Goal: Task Accomplishment & Management: Use online tool/utility

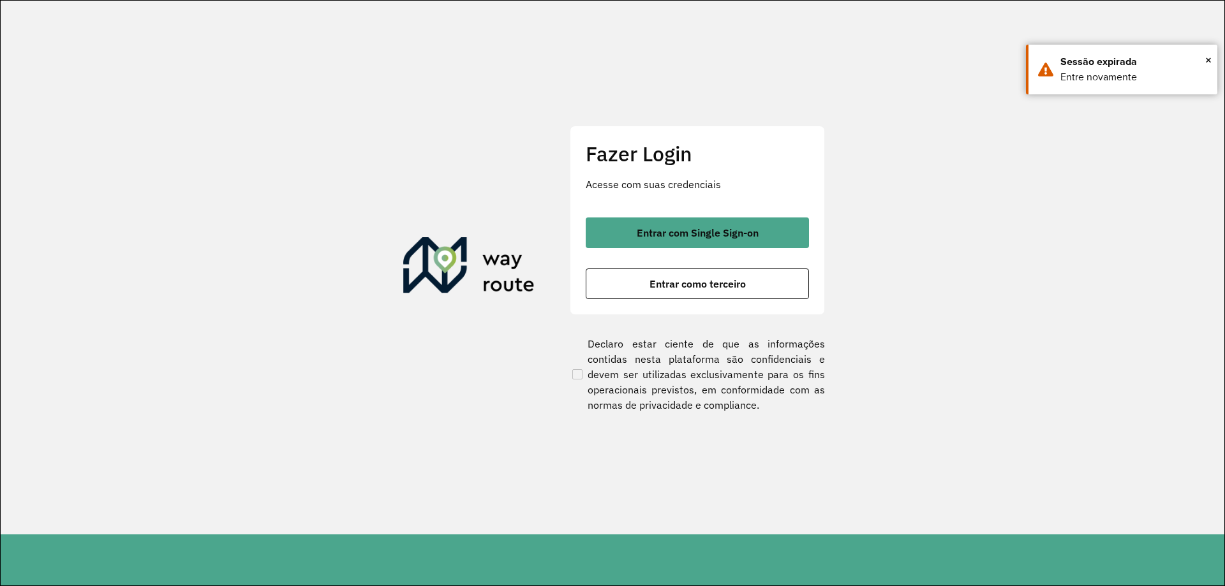
click at [677, 233] on span "Entrar com Single Sign-on" at bounding box center [698, 233] width 122 height 10
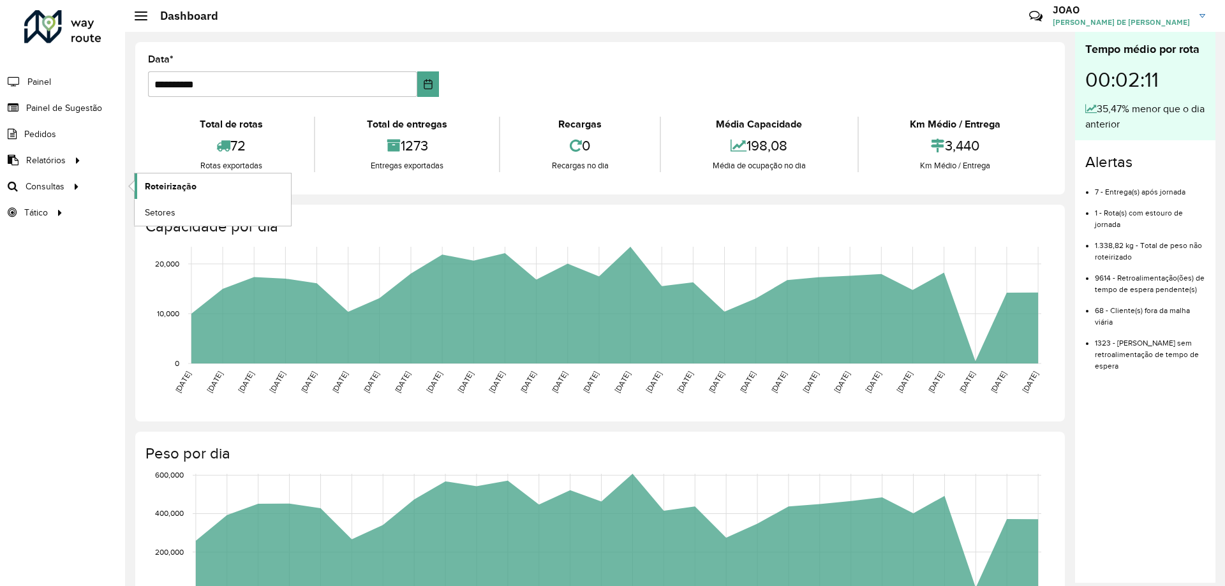
click at [151, 179] on link "Roteirização" at bounding box center [213, 186] width 156 height 26
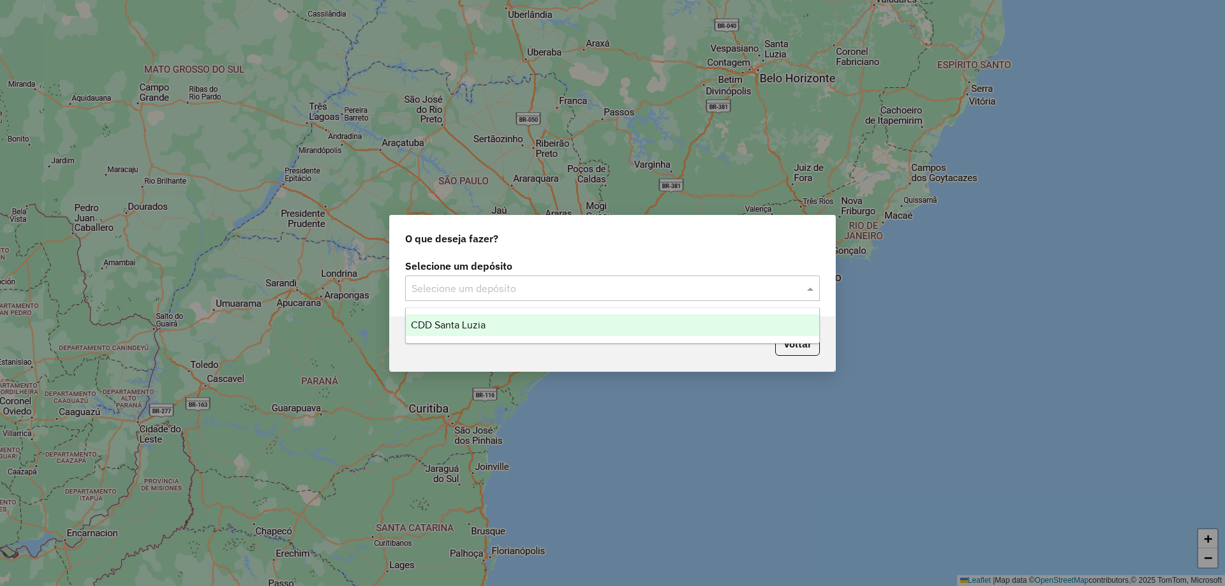
drag, startPoint x: 644, startPoint y: 290, endPoint x: 636, endPoint y: 296, distance: 10.1
click at [640, 293] on input "text" at bounding box center [599, 288] width 376 height 15
click at [538, 320] on div "CDD Santa Luzia" at bounding box center [612, 325] width 413 height 22
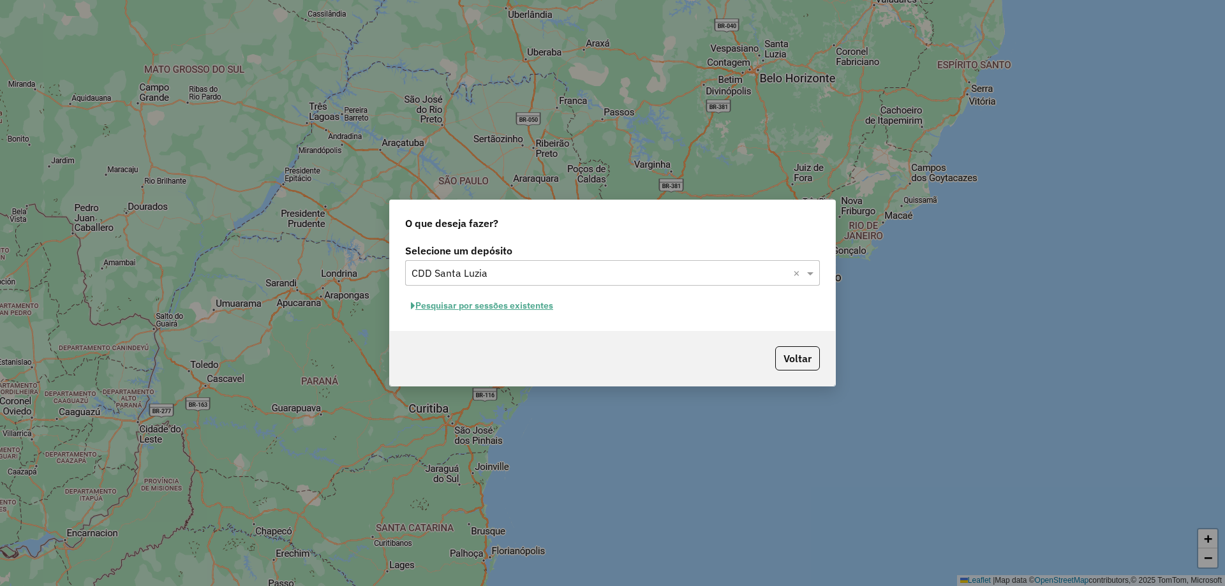
click at [669, 341] on div "Voltar" at bounding box center [612, 358] width 445 height 55
click at [527, 311] on button "Pesquisar por sessões existentes" at bounding box center [482, 306] width 154 height 20
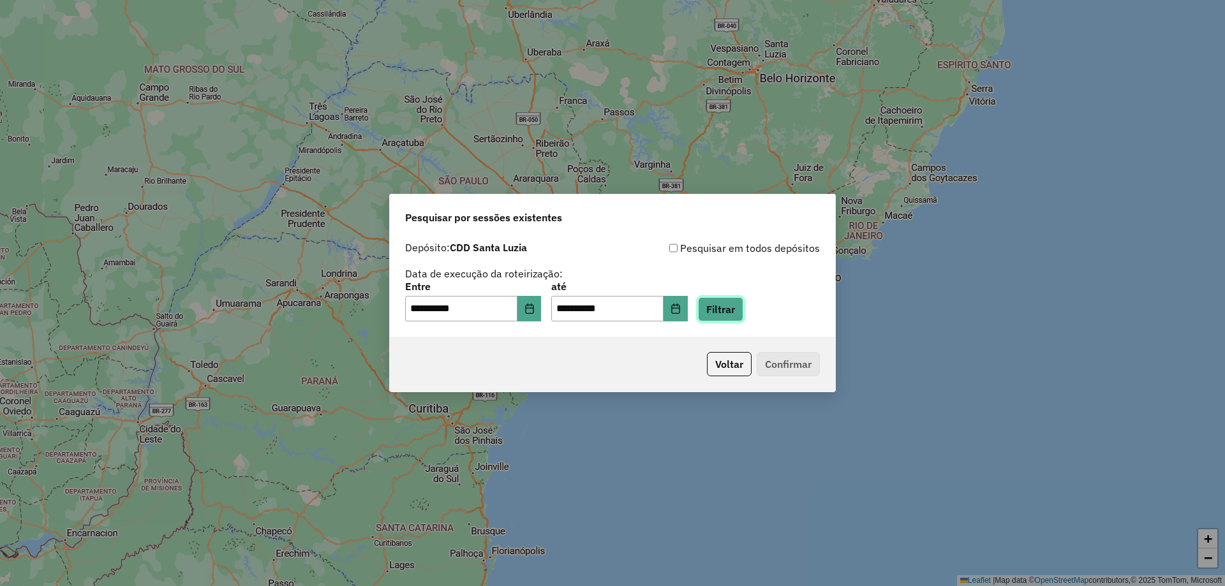
click at [730, 311] on button "Filtrar" at bounding box center [720, 309] width 45 height 24
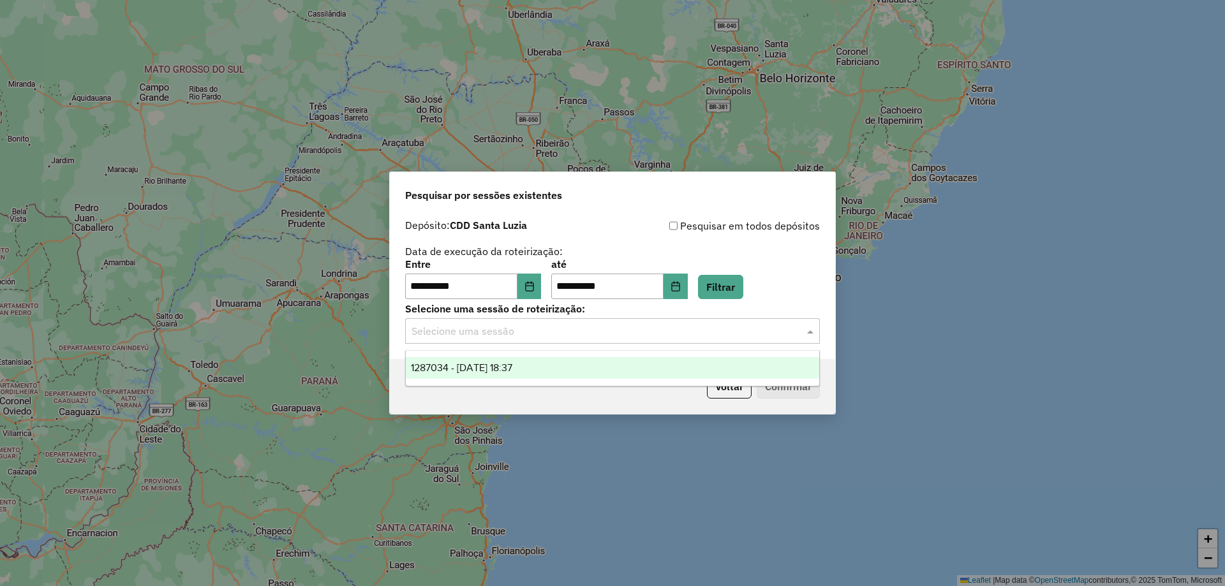
drag, startPoint x: 580, startPoint y: 335, endPoint x: 572, endPoint y: 337, distance: 8.5
click at [578, 335] on input "text" at bounding box center [599, 331] width 376 height 15
click at [574, 370] on div "1287034 - 02/10/2025 18:37" at bounding box center [612, 368] width 413 height 22
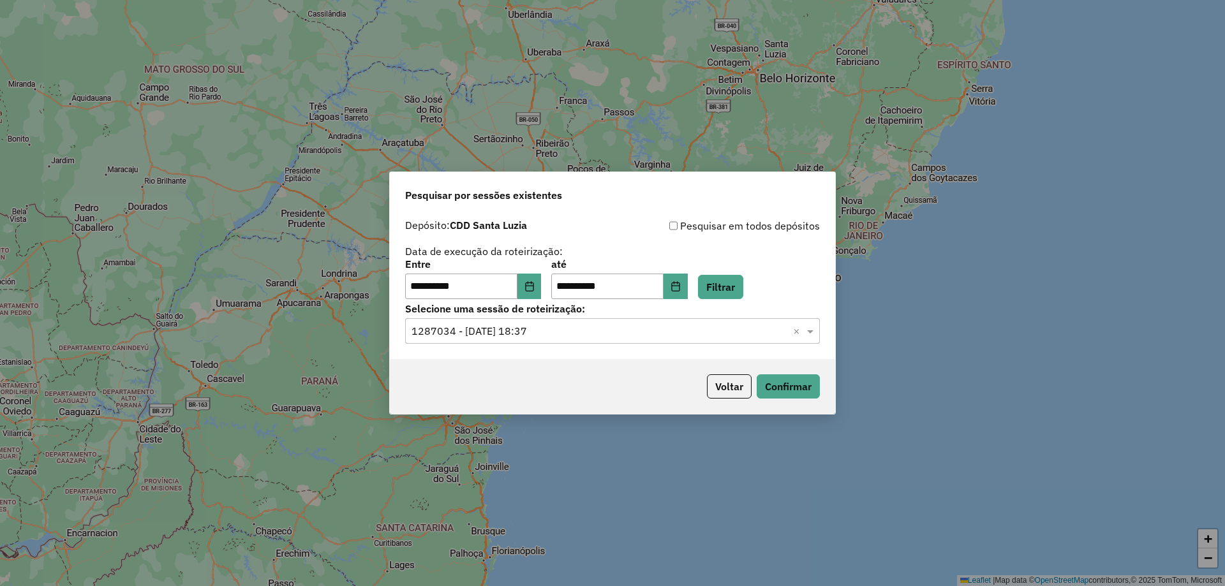
click at [595, 383] on div "Voltar Confirmar" at bounding box center [612, 386] width 445 height 55
click at [800, 392] on button "Confirmar" at bounding box center [787, 386] width 63 height 24
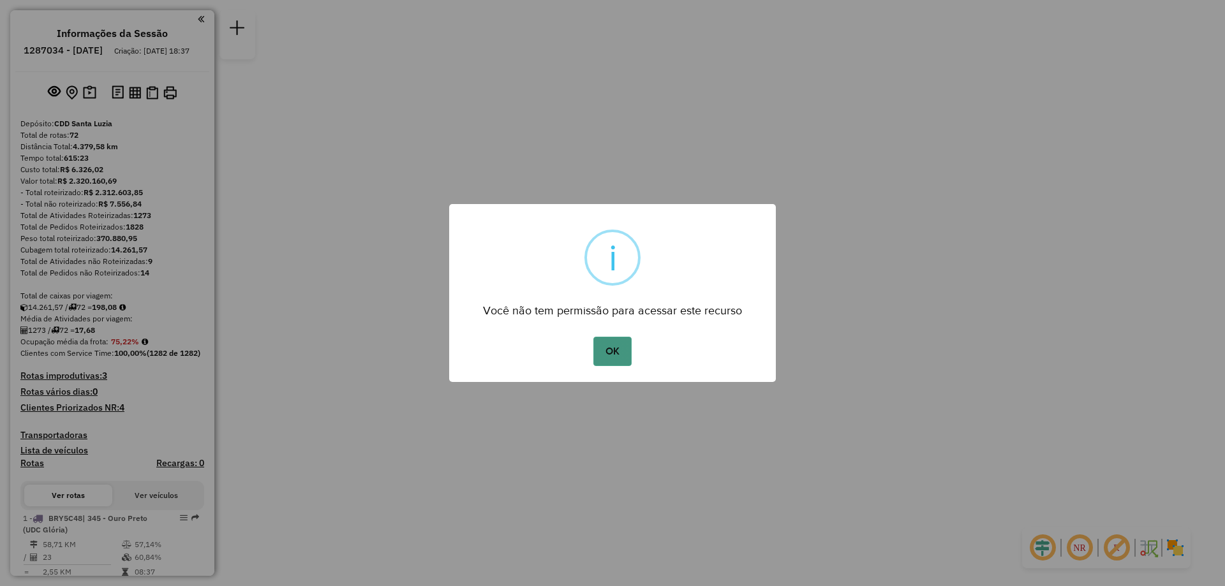
click at [613, 352] on button "OK" at bounding box center [612, 351] width 38 height 29
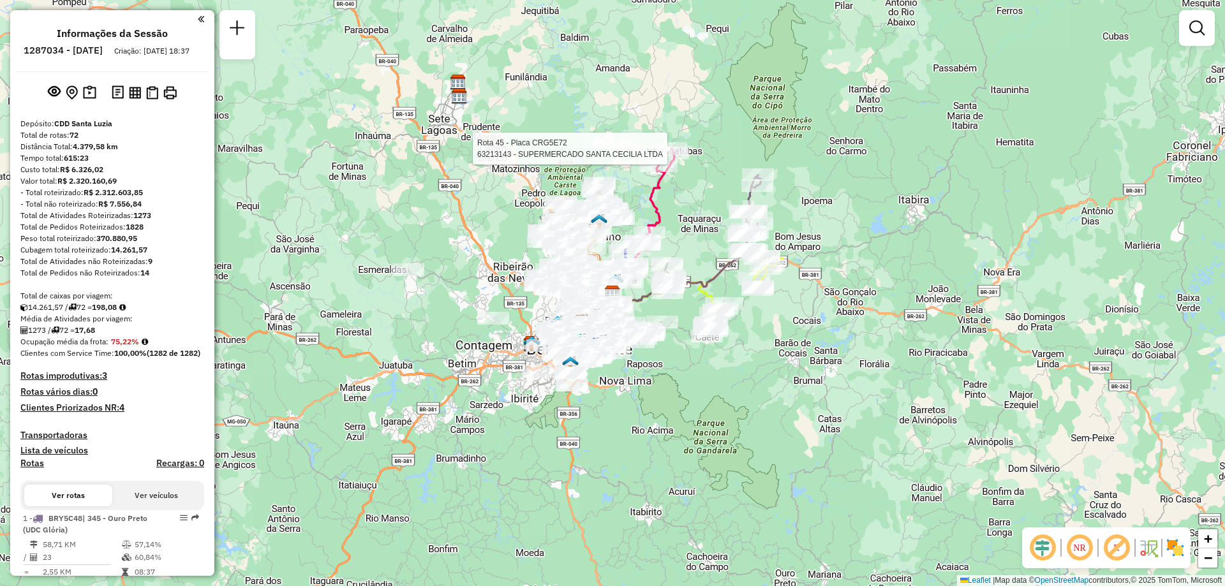
select select "**********"
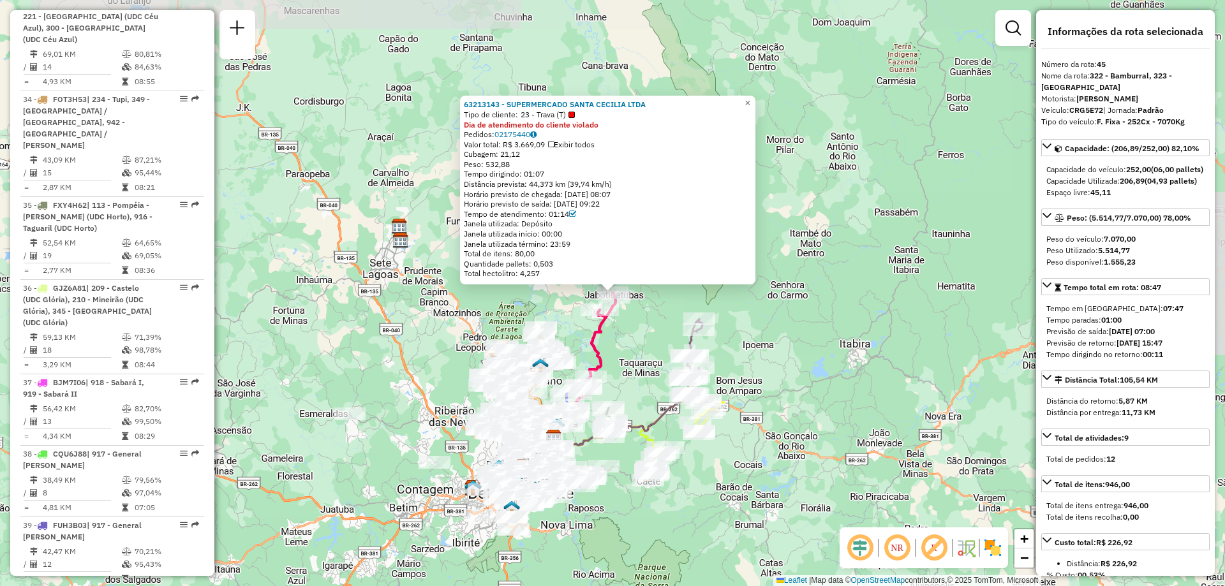
scroll to position [4171, 0]
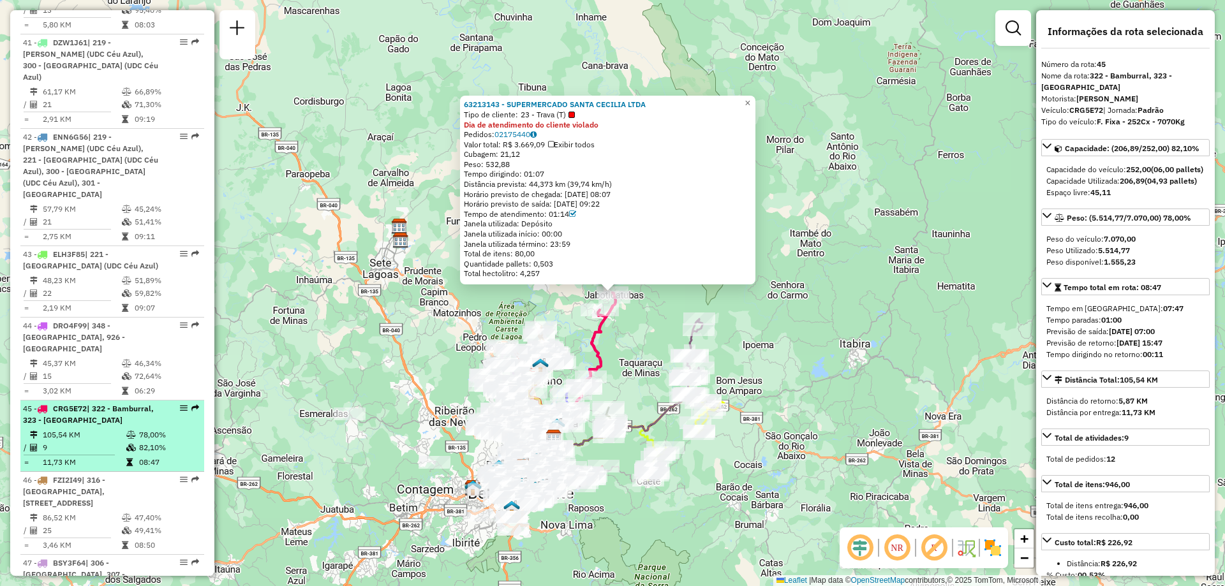
click at [180, 404] on em at bounding box center [184, 408] width 8 height 8
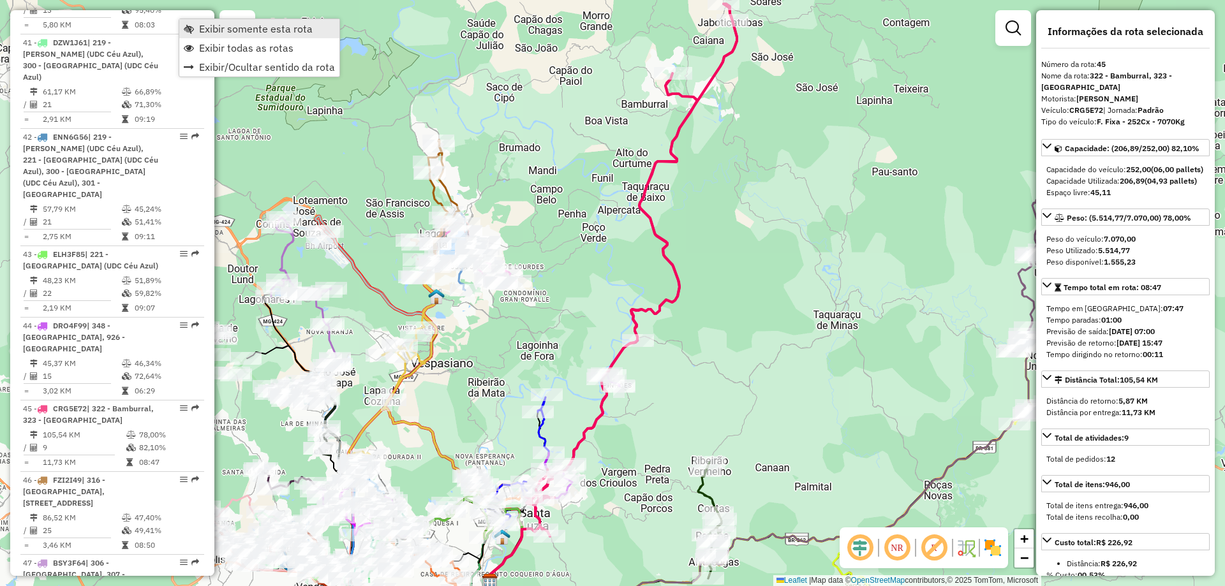
click at [239, 33] on span "Exibir somente esta rota" at bounding box center [256, 29] width 114 height 10
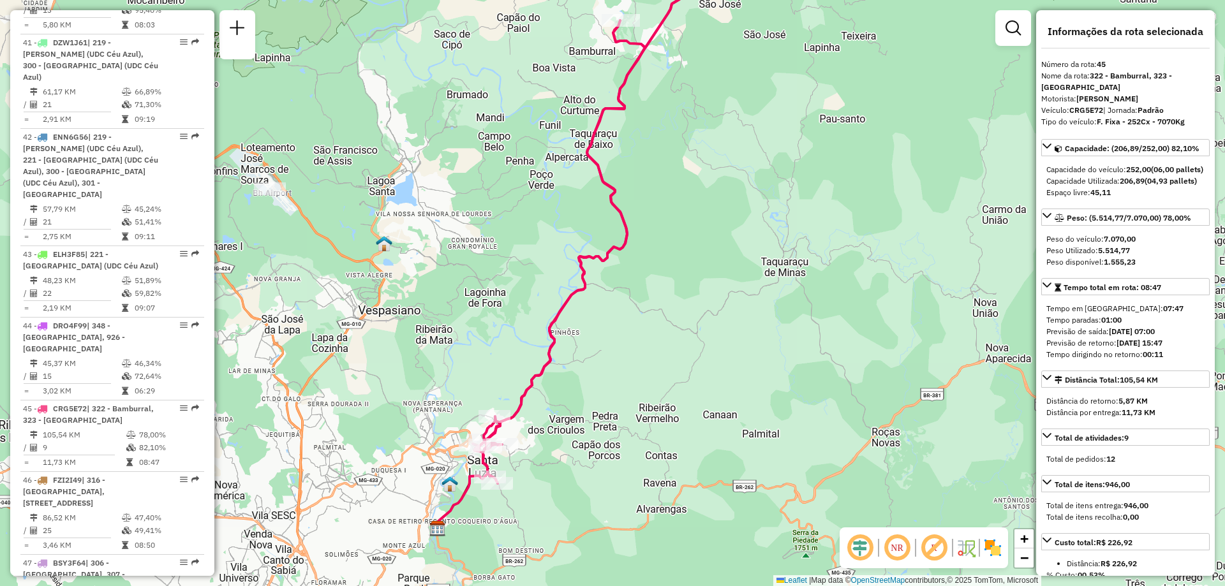
drag, startPoint x: 580, startPoint y: 411, endPoint x: 527, endPoint y: 358, distance: 74.4
click at [527, 358] on div "Janela de atendimento Grade de atendimento Capacidade Transportadoras Veículos …" at bounding box center [612, 293] width 1225 height 586
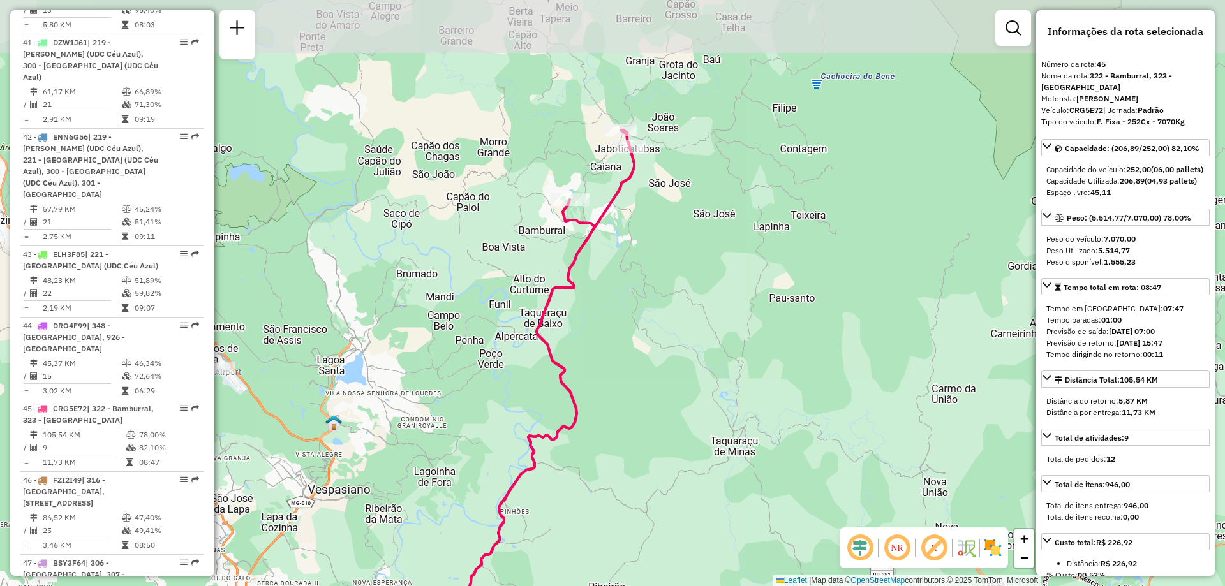
drag, startPoint x: 680, startPoint y: 174, endPoint x: 630, endPoint y: 353, distance: 186.2
click at [630, 353] on div "Janela de atendimento Grade de atendimento Capacidade Transportadoras Veículos …" at bounding box center [612, 293] width 1225 height 586
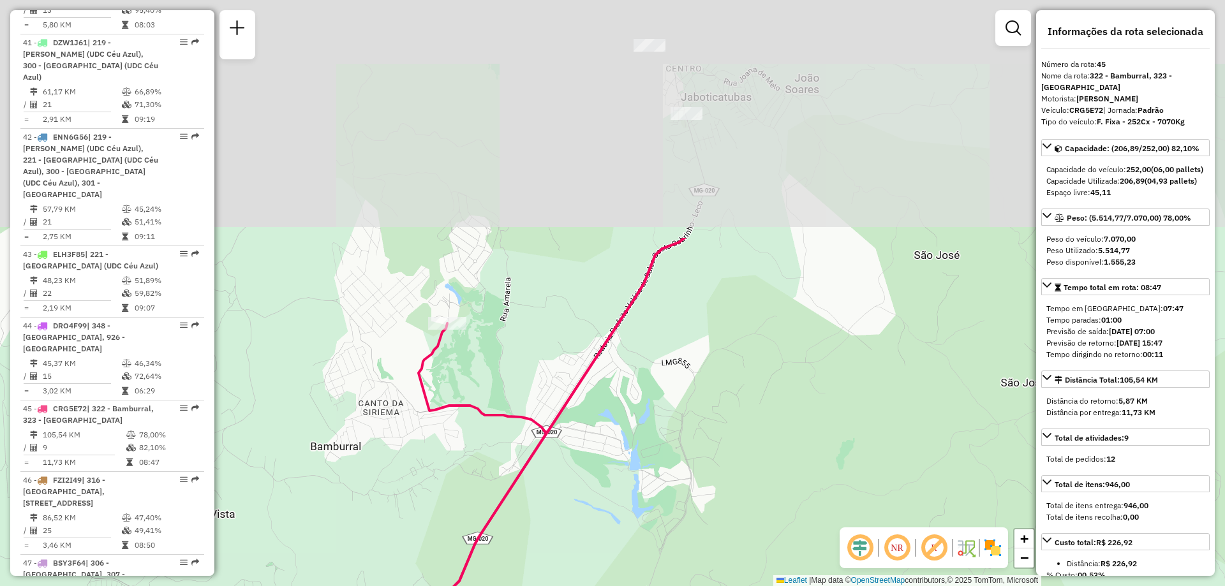
drag, startPoint x: 593, startPoint y: 142, endPoint x: 598, endPoint y: 439, distance: 296.6
click at [598, 439] on div "Janela de atendimento Grade de atendimento Capacidade Transportadoras Veículos …" at bounding box center [612, 293] width 1225 height 586
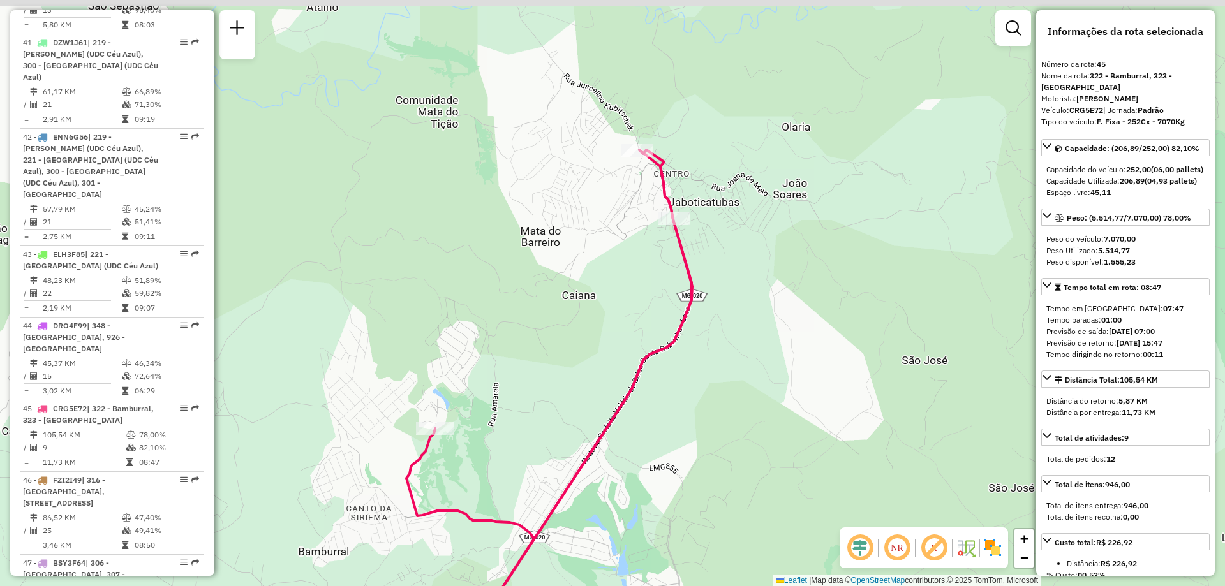
drag, startPoint x: 633, startPoint y: 240, endPoint x: 621, endPoint y: 359, distance: 119.3
click at [621, 359] on div "Janela de atendimento Grade de atendimento Capacidade Transportadoras Veículos …" at bounding box center [612, 293] width 1225 height 586
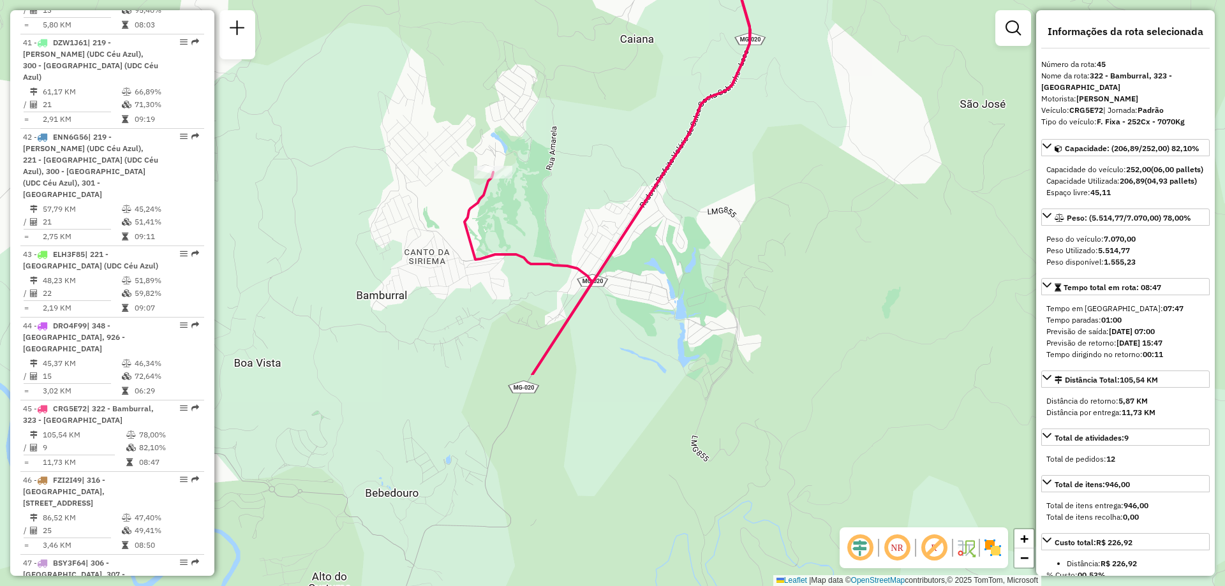
drag, startPoint x: 491, startPoint y: 498, endPoint x: 552, endPoint y: 223, distance: 282.1
click at [552, 223] on div "Janela de atendimento Grade de atendimento Capacidade Transportadoras Veículos …" at bounding box center [612, 293] width 1225 height 586
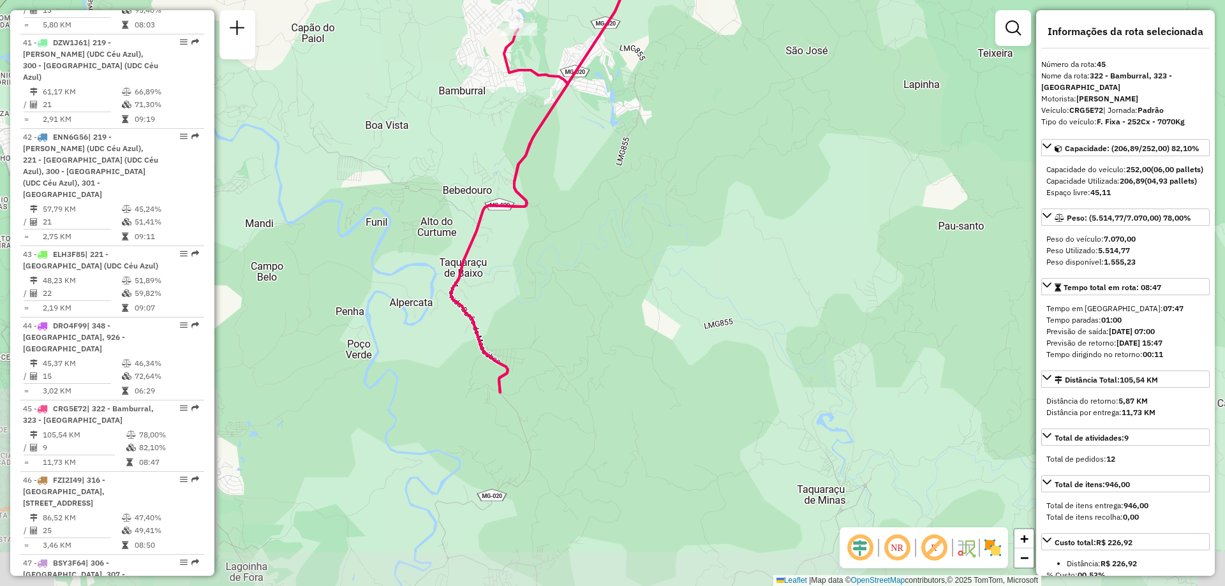
drag, startPoint x: 496, startPoint y: 454, endPoint x: 505, endPoint y: 242, distance: 211.9
click at [505, 242] on div "Janela de atendimento Grade de atendimento Capacidade Transportadoras Veículos …" at bounding box center [612, 293] width 1225 height 586
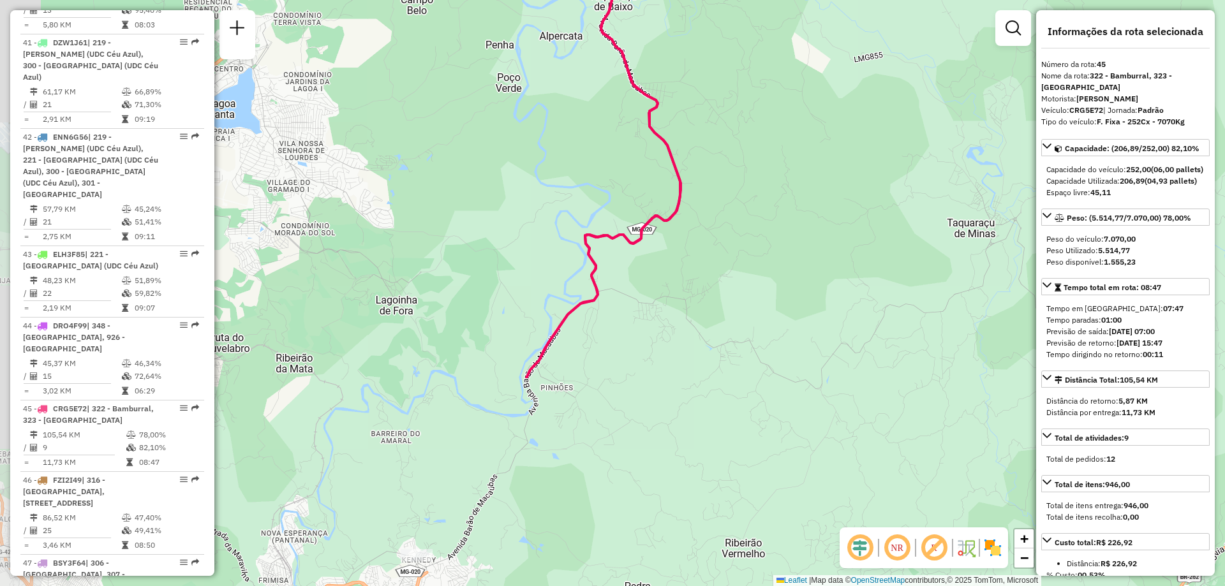
drag, startPoint x: 517, startPoint y: 432, endPoint x: 670, endPoint y: 168, distance: 305.0
click at [668, 170] on div "Janela de atendimento Grade de atendimento Capacidade Transportadoras Veículos …" at bounding box center [612, 293] width 1225 height 586
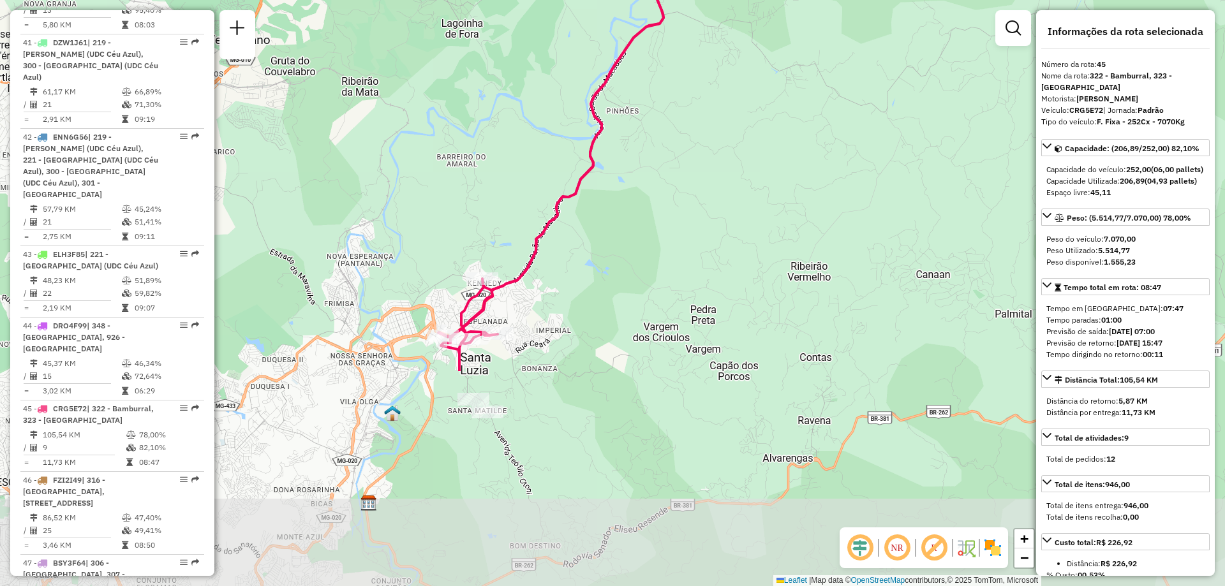
drag, startPoint x: 461, startPoint y: 460, endPoint x: 521, endPoint y: 189, distance: 277.0
click at [520, 189] on div "Janela de atendimento Grade de atendimento Capacidade Transportadoras Veículos …" at bounding box center [612, 293] width 1225 height 586
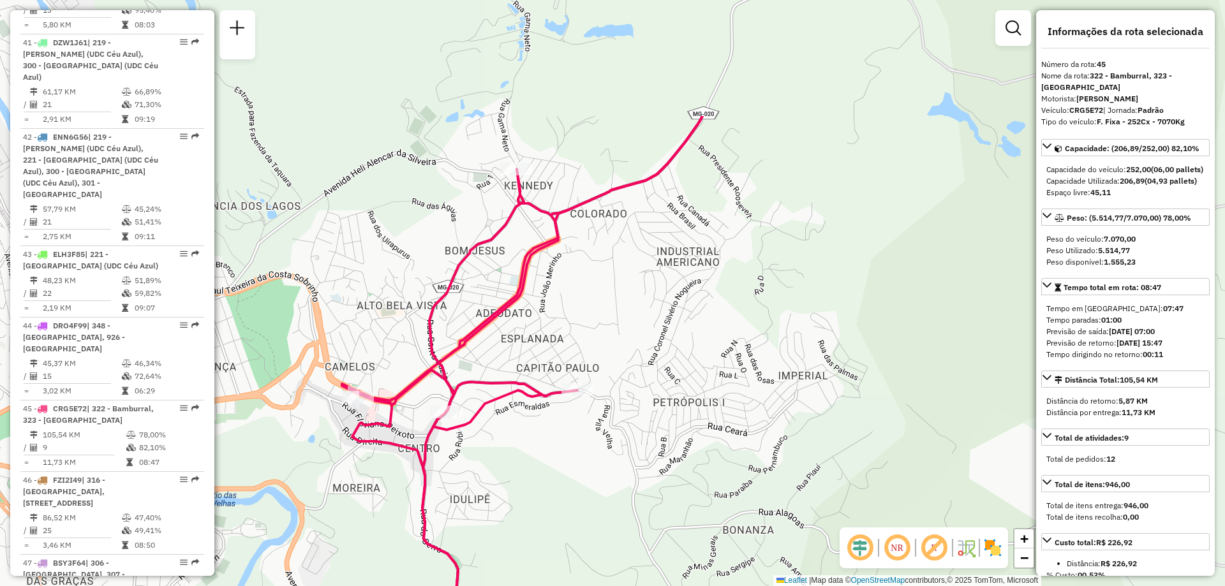
drag, startPoint x: 607, startPoint y: 268, endPoint x: 556, endPoint y: 443, distance: 182.2
click at [556, 443] on div "Janela de atendimento Grade de atendimento Capacidade Transportadoras Veículos …" at bounding box center [612, 293] width 1225 height 586
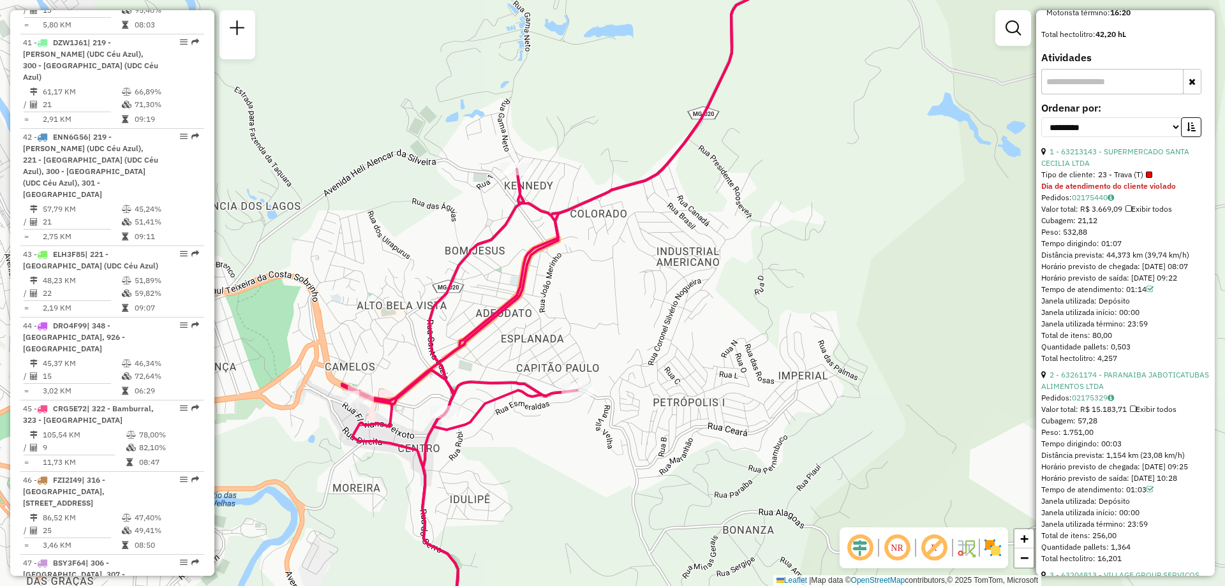
scroll to position [818, 0]
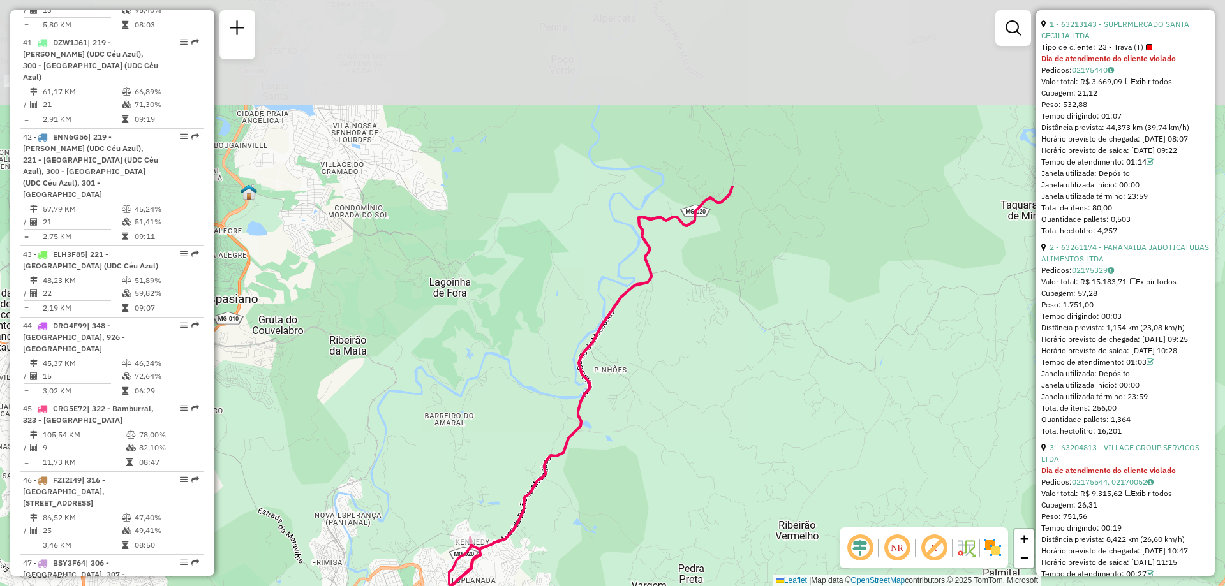
drag, startPoint x: 753, startPoint y: 277, endPoint x: 625, endPoint y: 510, distance: 265.5
click at [625, 529] on div "Janela de atendimento Grade de atendimento Capacidade Transportadoras Veículos …" at bounding box center [612, 293] width 1225 height 586
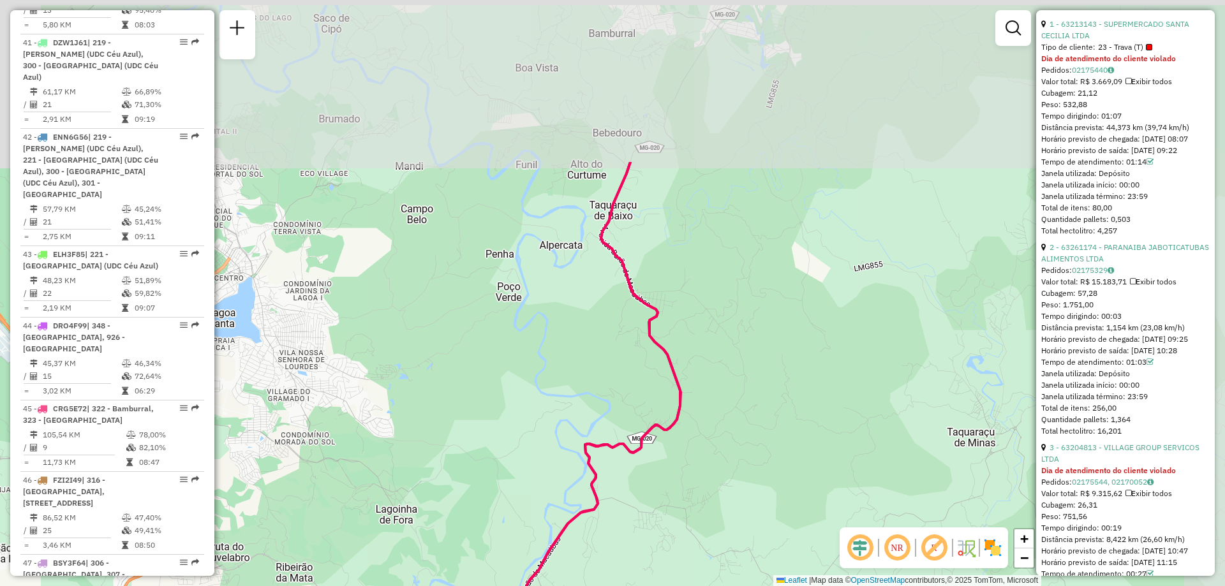
drag, startPoint x: 737, startPoint y: 290, endPoint x: 686, endPoint y: 511, distance: 226.5
click at [686, 511] on div "Janela de atendimento Grade de atendimento Capacidade Transportadoras Veículos …" at bounding box center [612, 293] width 1225 height 586
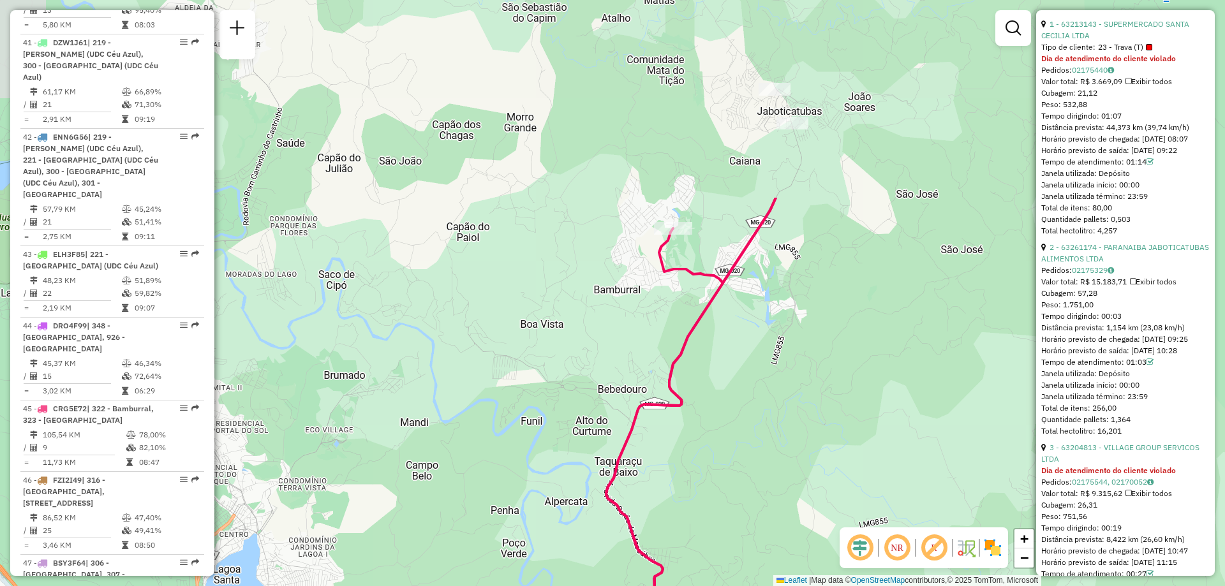
drag, startPoint x: 712, startPoint y: 269, endPoint x: 717, endPoint y: 526, distance: 256.5
click at [717, 526] on div "Janela de atendimento Grade de atendimento Capacidade Transportadoras Veículos …" at bounding box center [612, 293] width 1225 height 586
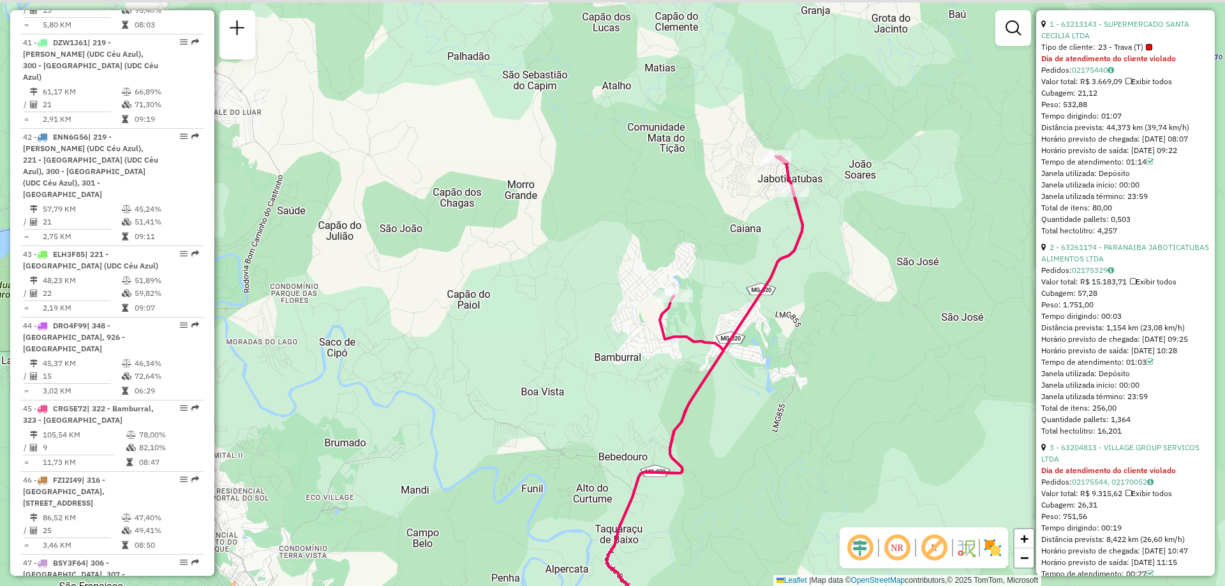
drag, startPoint x: 785, startPoint y: 304, endPoint x: 786, endPoint y: 371, distance: 67.6
click at [786, 371] on div "Janela de atendimento Grade de atendimento Capacidade Transportadoras Veículos …" at bounding box center [612, 293] width 1225 height 586
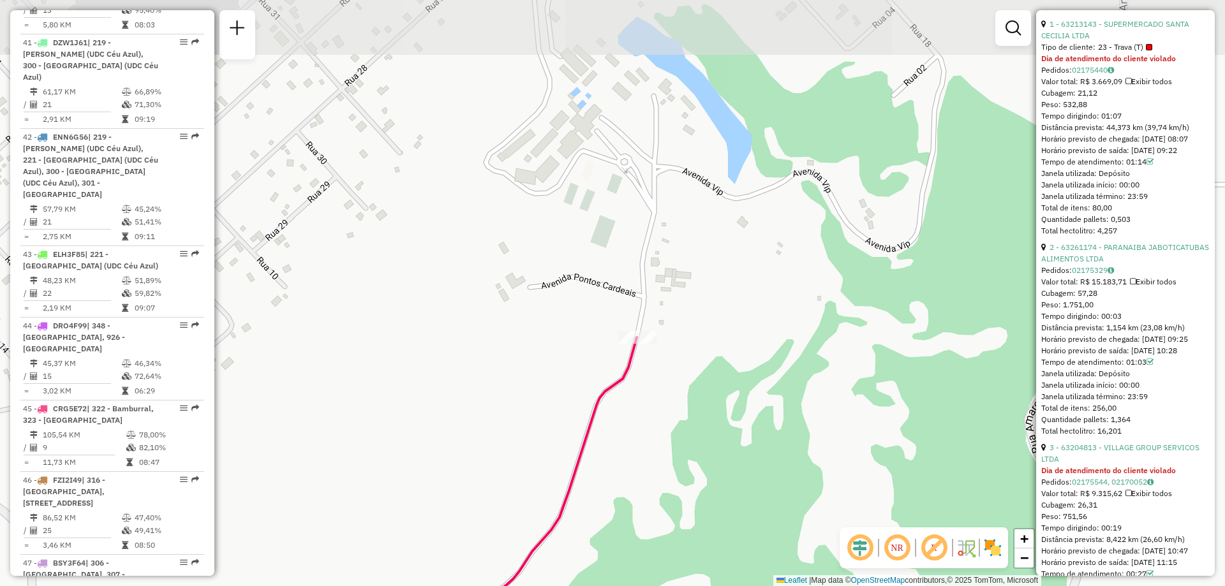
drag, startPoint x: 680, startPoint y: 235, endPoint x: 713, endPoint y: 441, distance: 208.7
click at [713, 441] on div "Janela de atendimento Grade de atendimento Capacidade Transportadoras Veículos …" at bounding box center [612, 293] width 1225 height 586
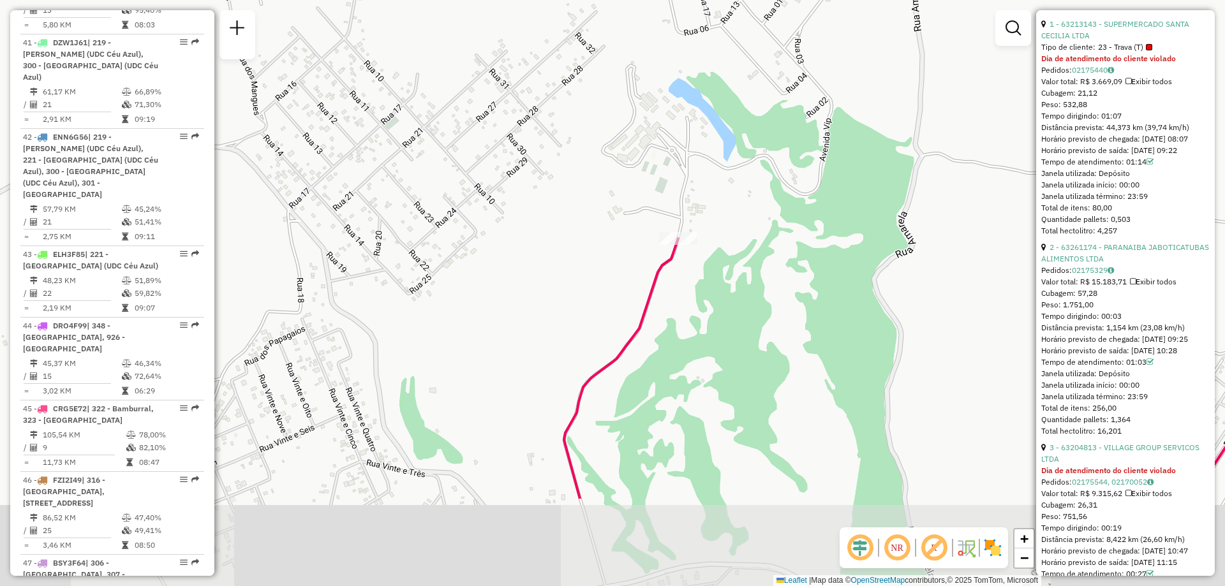
drag, startPoint x: 696, startPoint y: 482, endPoint x: 699, endPoint y: 335, distance: 146.1
click at [699, 335] on div "Janela de atendimento Grade de atendimento Capacidade Transportadoras Veículos …" at bounding box center [612, 293] width 1225 height 586
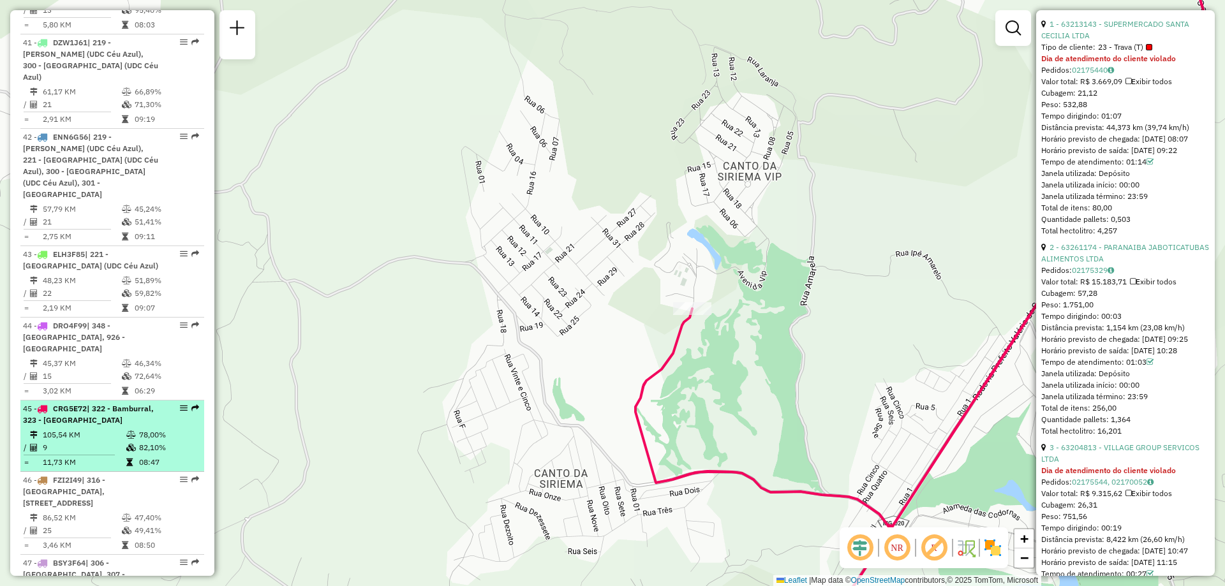
click at [177, 403] on div "45 - CRG5E72 | 322 - Bamburral, 323 - Jabuticatubas" at bounding box center [112, 414] width 179 height 23
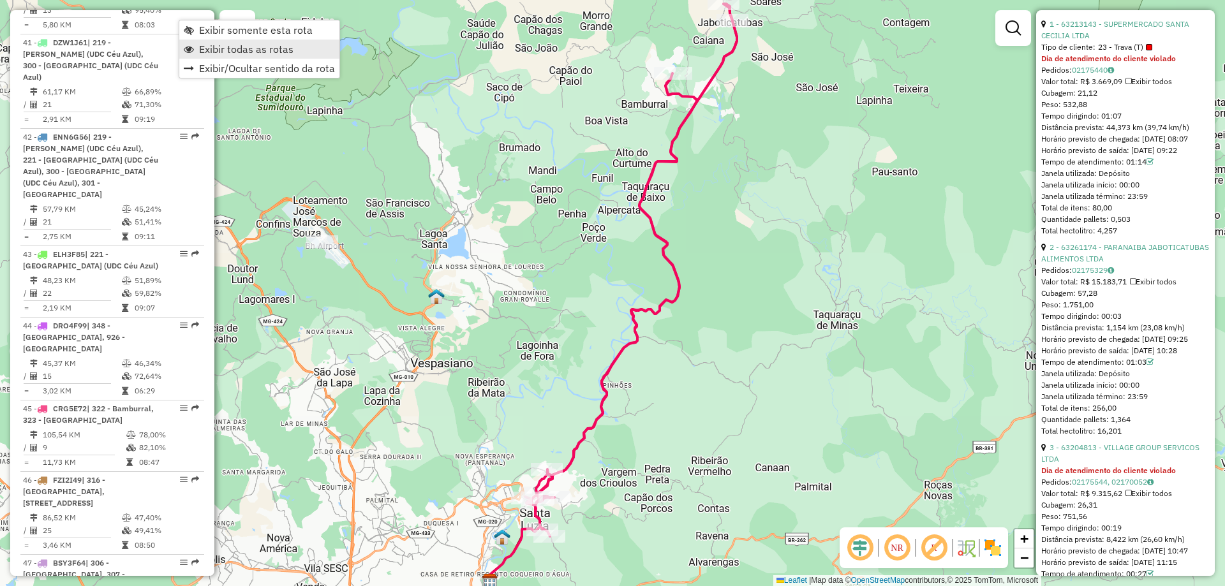
click at [233, 46] on span "Exibir todas as rotas" at bounding box center [246, 49] width 94 height 10
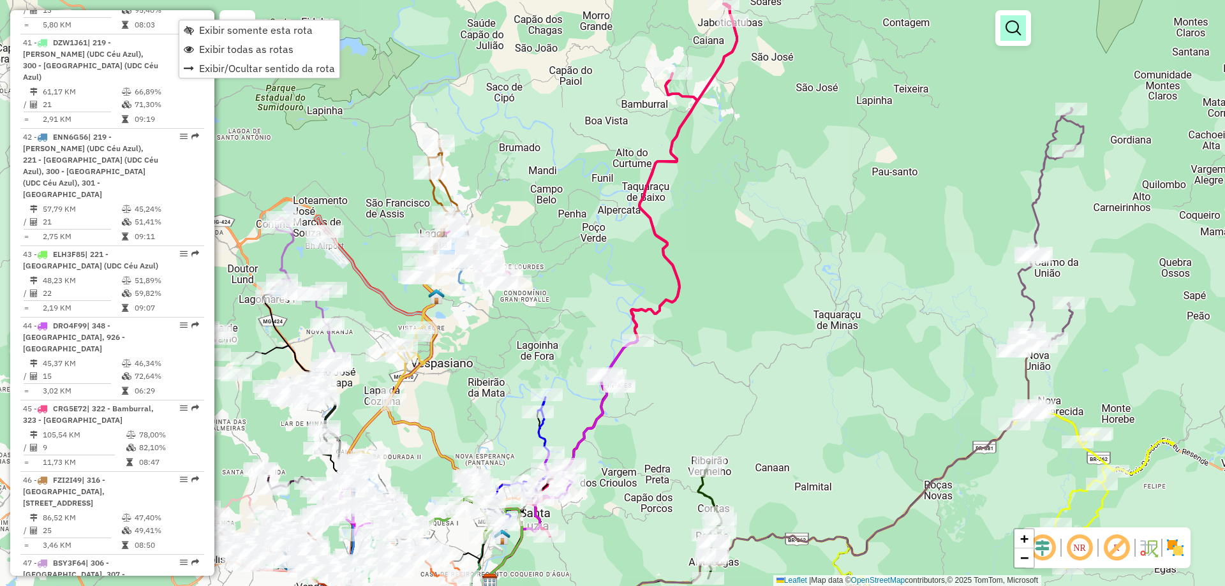
click at [1013, 34] on em at bounding box center [1012, 27] width 15 height 15
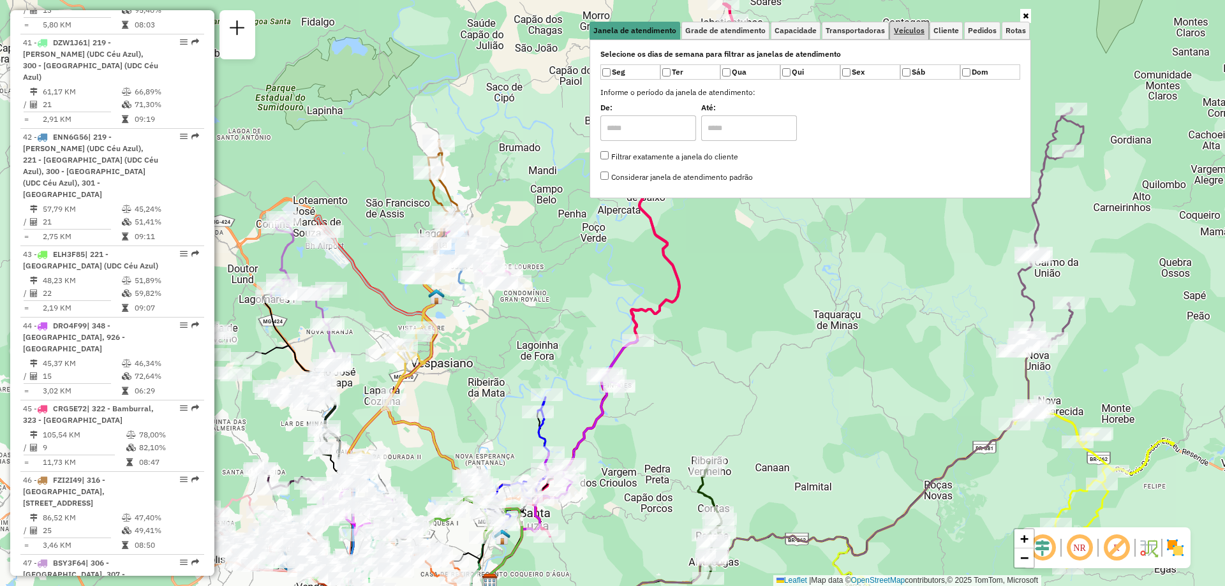
click at [915, 33] on span "Veículos" at bounding box center [909, 31] width 31 height 8
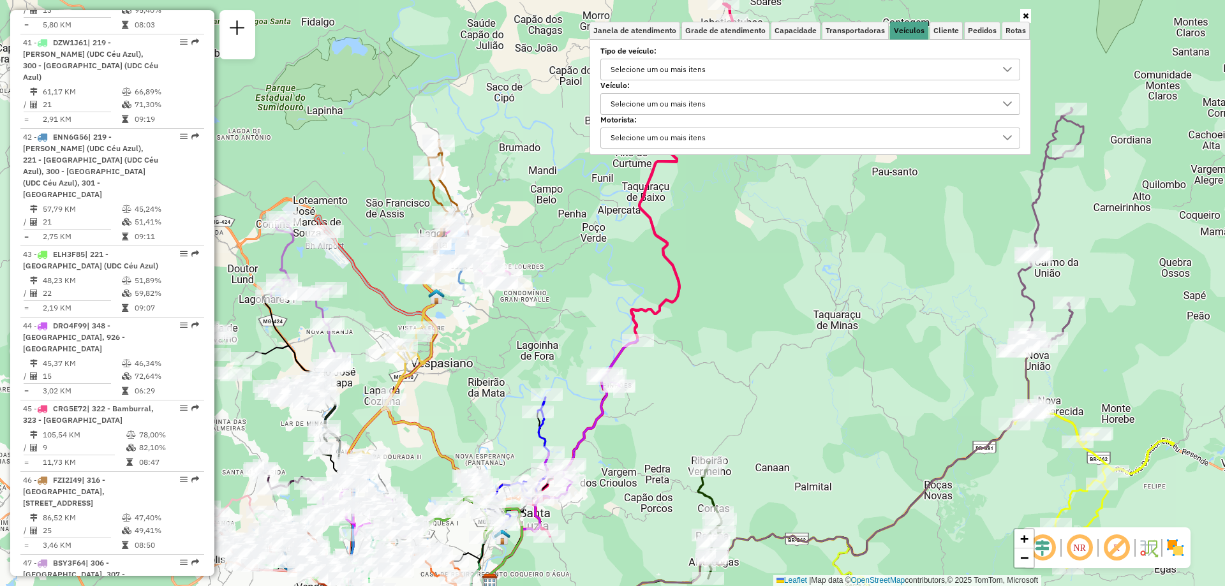
click at [662, 99] on div "Selecione um ou mais itens" at bounding box center [658, 104] width 104 height 20
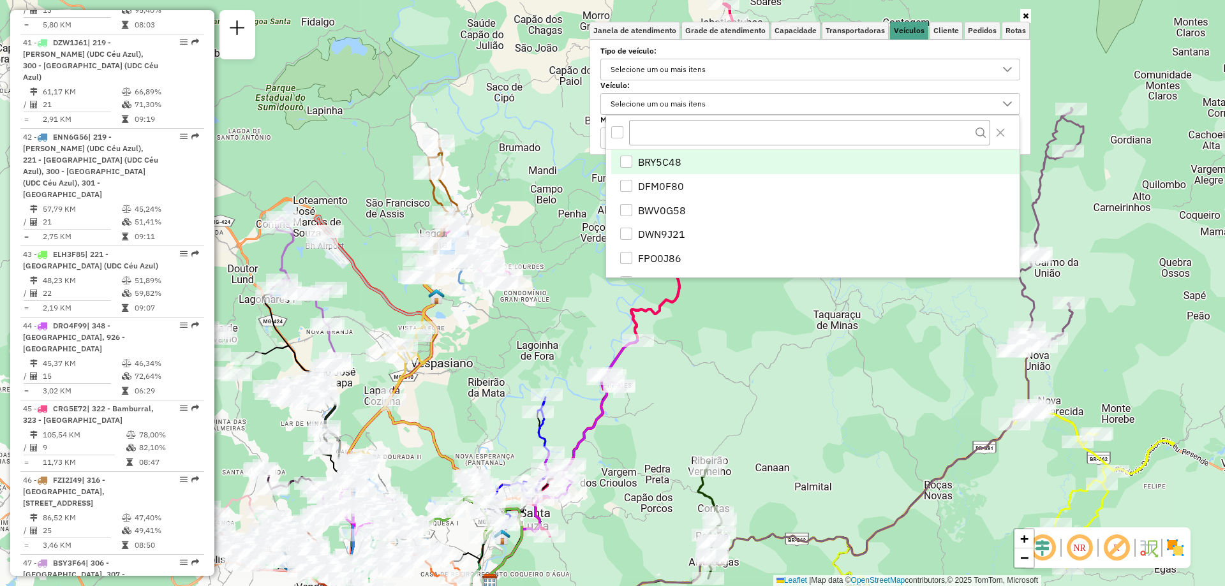
scroll to position [8, 44]
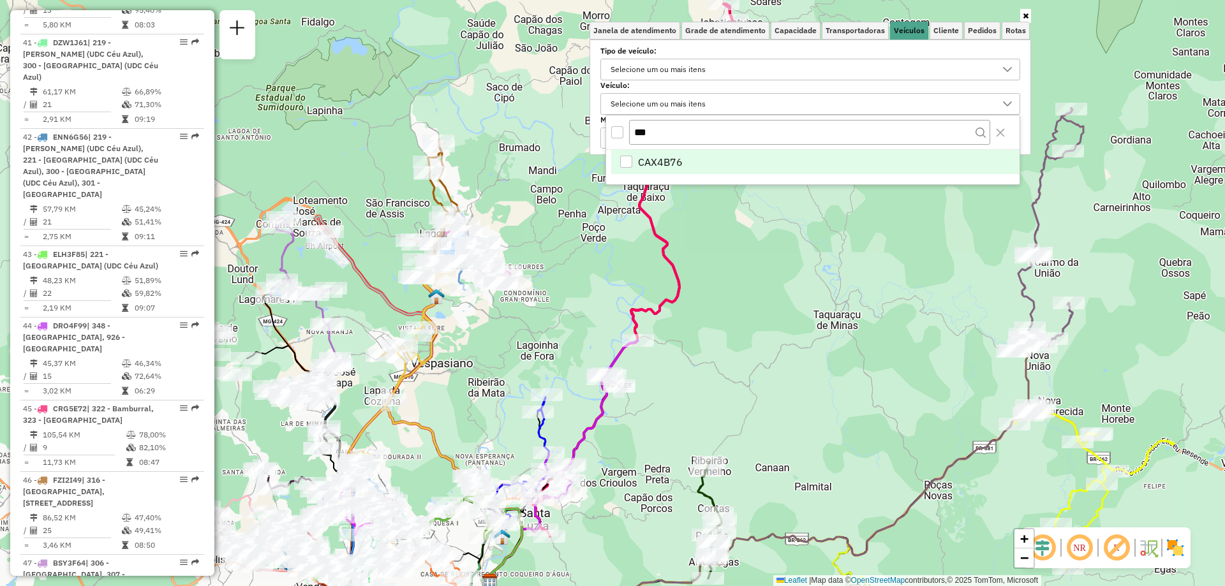
type input "***"
click at [682, 156] on span "CAX4B76" at bounding box center [660, 161] width 45 height 15
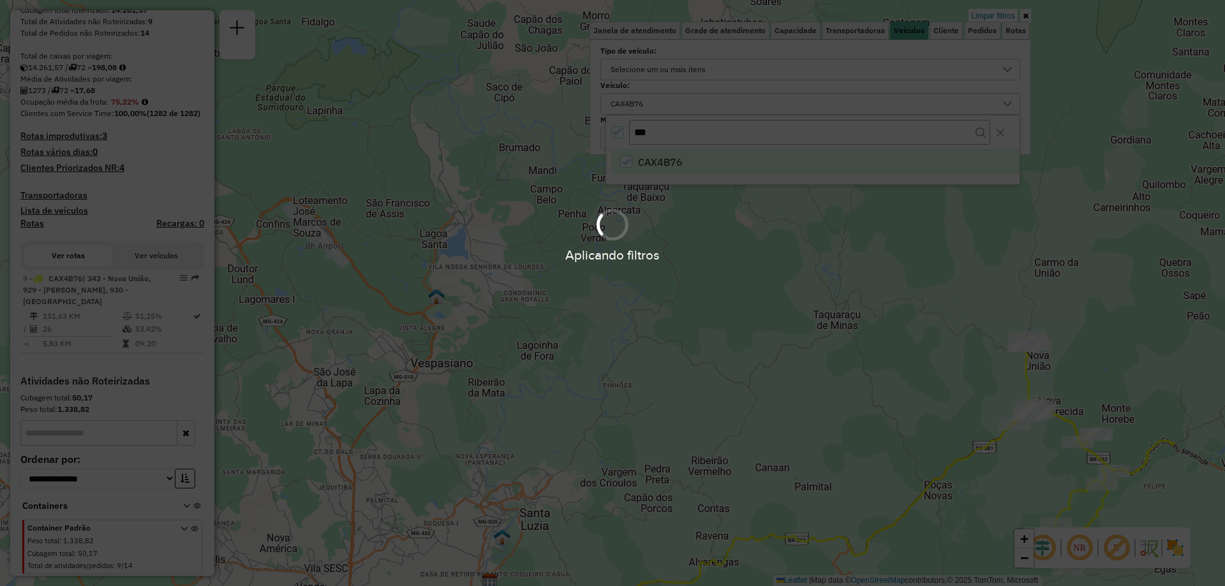
scroll to position [263, 0]
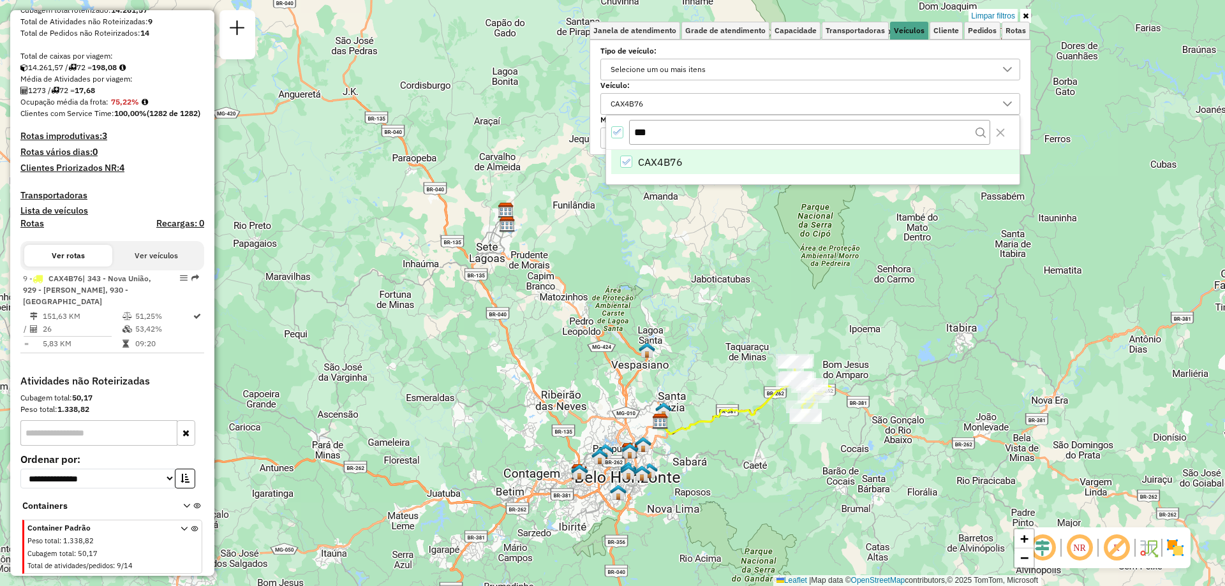
drag, startPoint x: 860, startPoint y: 492, endPoint x: 758, endPoint y: 360, distance: 166.8
click at [758, 381] on icon at bounding box center [725, 408] width 133 height 54
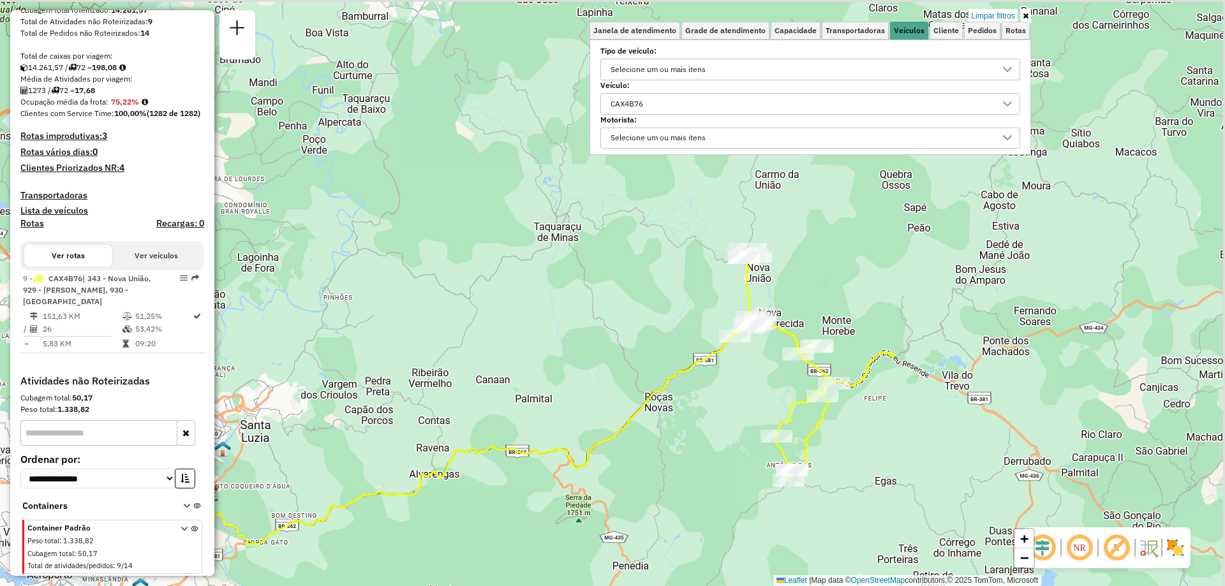
drag, startPoint x: 777, startPoint y: 290, endPoint x: 756, endPoint y: 418, distance: 129.3
click at [756, 418] on div "Limpar filtros Janela de atendimento Grade de atendimento Capacidade Transporta…" at bounding box center [612, 293] width 1225 height 586
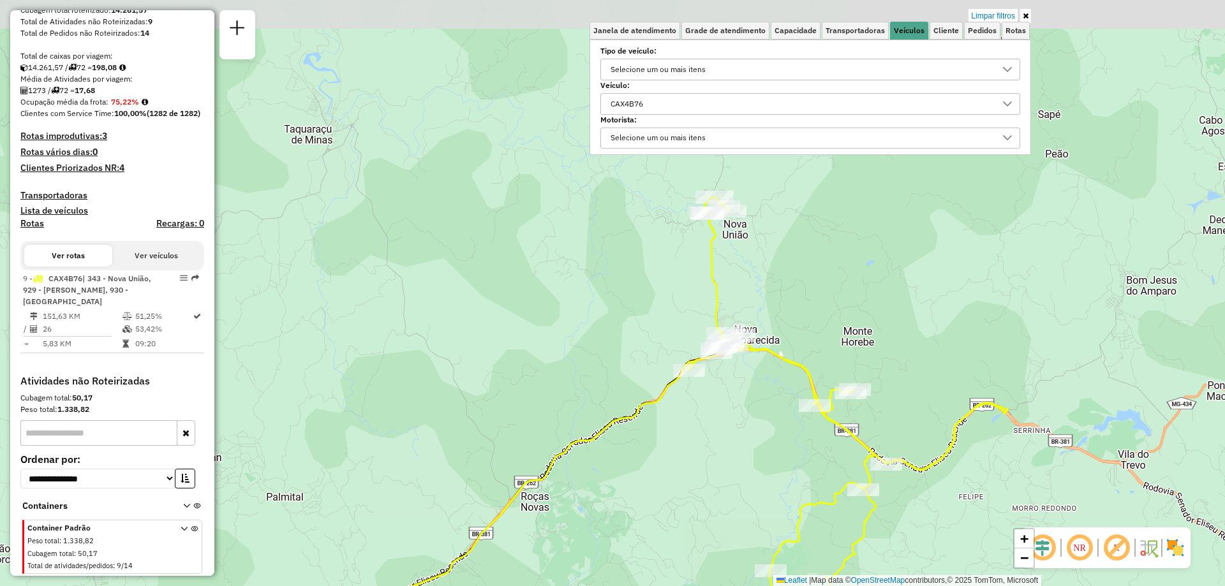
drag, startPoint x: 757, startPoint y: 399, endPoint x: 726, endPoint y: 469, distance: 76.8
click at [726, 469] on div "Limpar filtros Janela de atendimento Grade de atendimento Capacidade Transporta…" at bounding box center [612, 293] width 1225 height 586
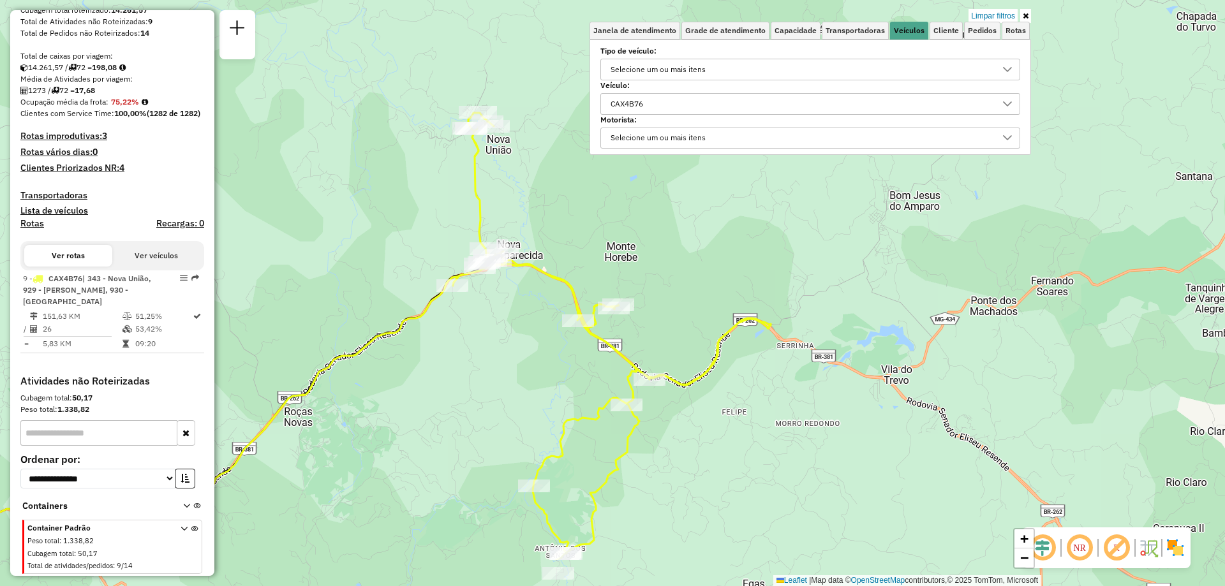
drag, startPoint x: 1024, startPoint y: 463, endPoint x: 788, endPoint y: 378, distance: 251.4
click at [788, 378] on div "Limpar filtros Janela de atendimento Grade de atendimento Capacidade Transporta…" at bounding box center [612, 293] width 1225 height 586
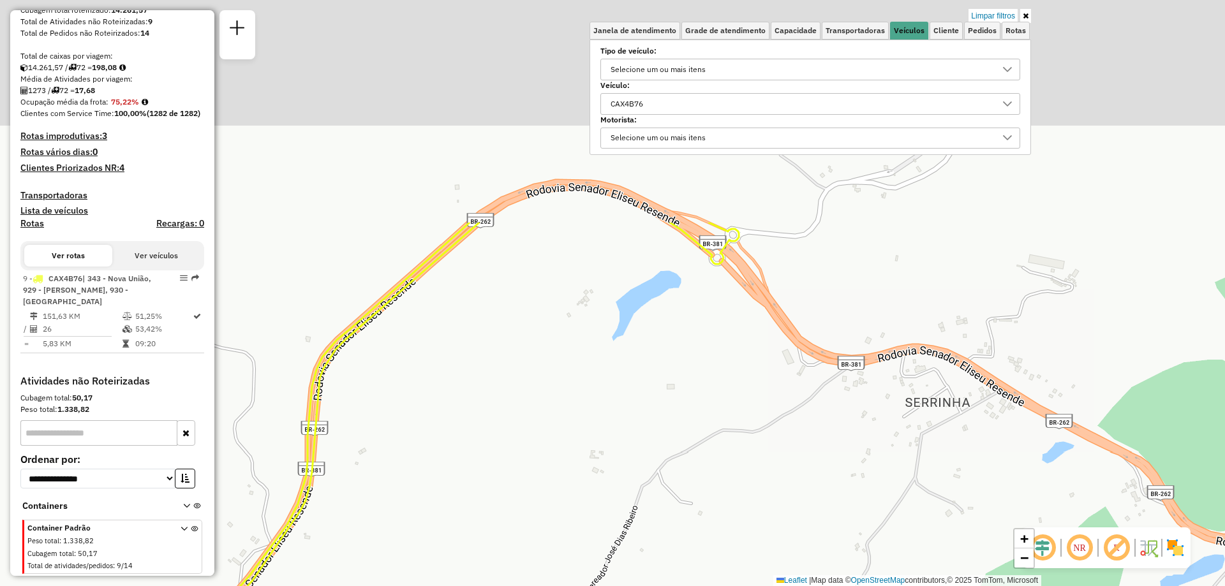
drag, startPoint x: 721, startPoint y: 196, endPoint x: 764, endPoint y: 529, distance: 336.3
click at [764, 529] on div "Limpar filtros Janela de atendimento Grade de atendimento Capacidade Transporta…" at bounding box center [612, 293] width 1225 height 586
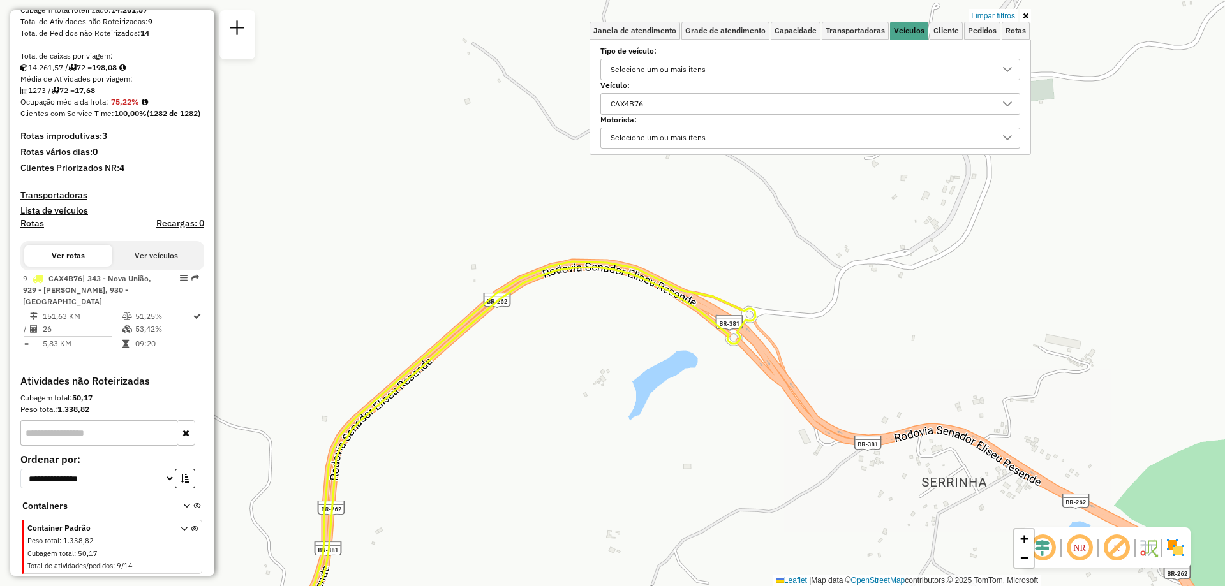
drag, startPoint x: 726, startPoint y: 379, endPoint x: 742, endPoint y: 432, distance: 55.1
click at [742, 432] on div "Limpar filtros Janela de atendimento Grade de atendimento Capacidade Transporta…" at bounding box center [612, 293] width 1225 height 586
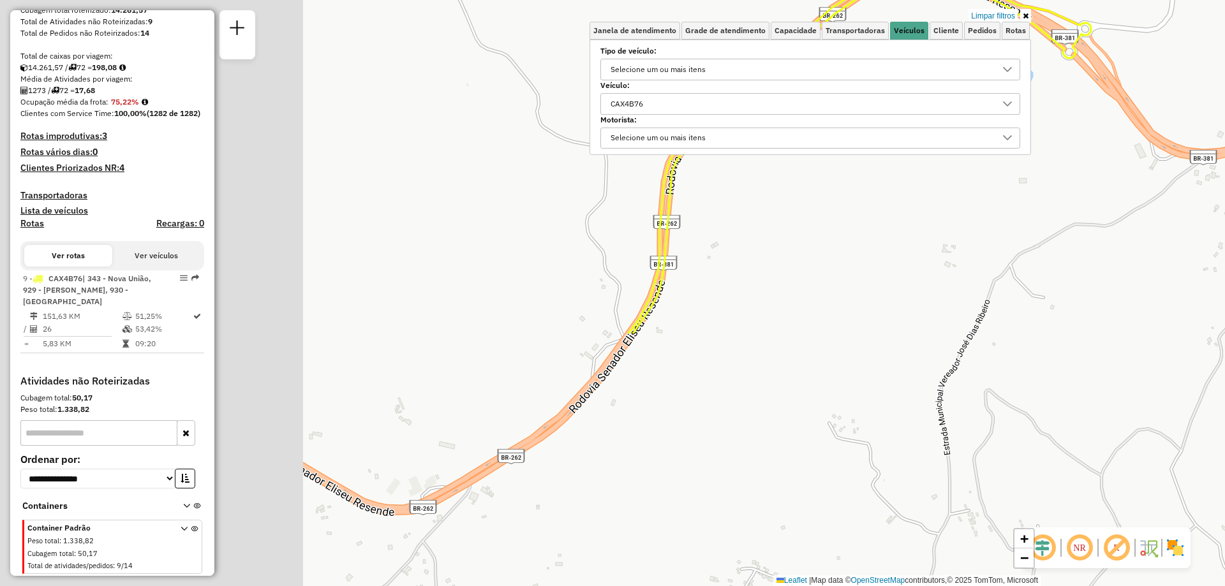
drag, startPoint x: 405, startPoint y: 511, endPoint x: 748, endPoint y: 195, distance: 466.7
click at [746, 195] on div "Limpar filtros Janela de atendimento Grade de atendimento Capacidade Transporta…" at bounding box center [612, 293] width 1225 height 586
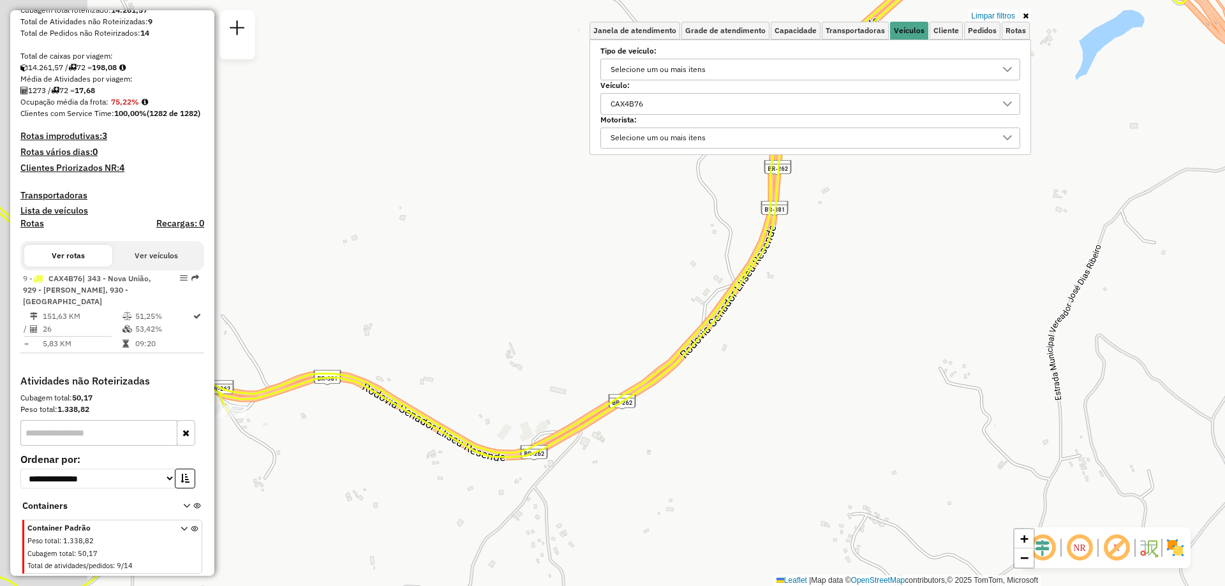
drag, startPoint x: 688, startPoint y: 452, endPoint x: 915, endPoint y: 360, distance: 245.2
click at [915, 360] on div "Limpar filtros Janela de atendimento Grade de atendimento Capacidade Transporta…" at bounding box center [612, 293] width 1225 height 586
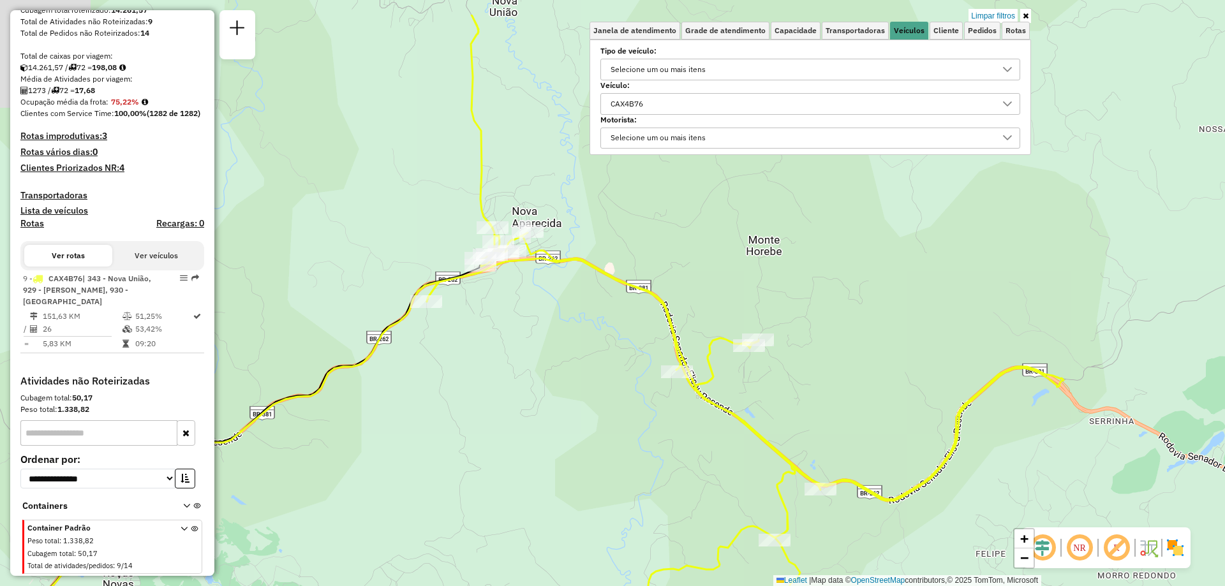
drag, startPoint x: 639, startPoint y: 454, endPoint x: 797, endPoint y: 536, distance: 177.4
click at [797, 534] on icon at bounding box center [745, 367] width 637 height 704
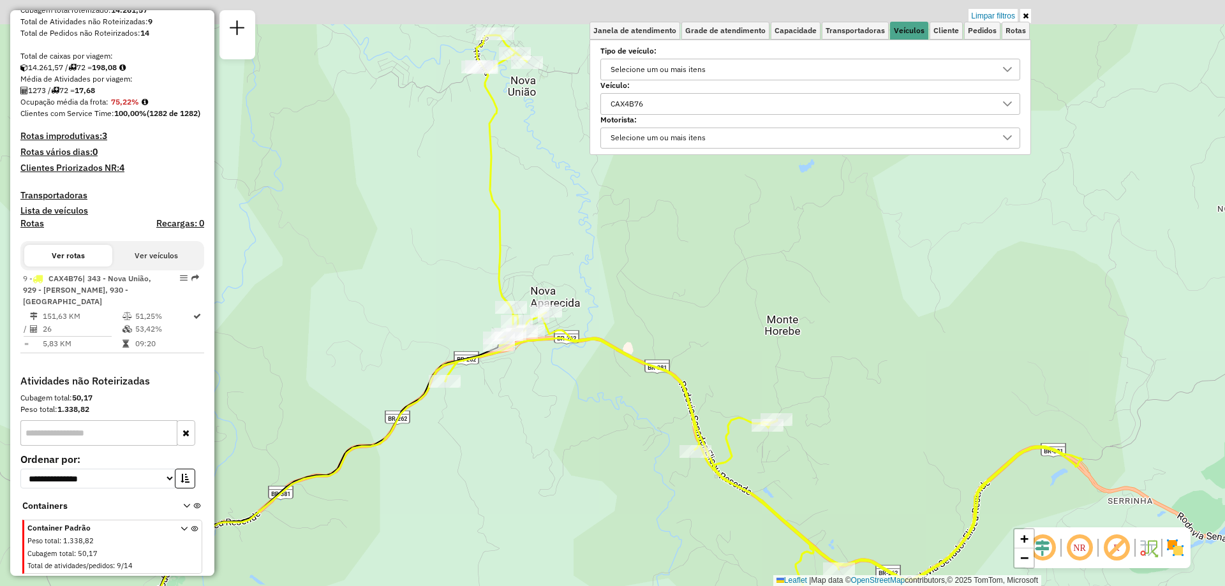
drag, startPoint x: 512, startPoint y: 416, endPoint x: 528, endPoint y: 489, distance: 74.4
click at [528, 489] on div "Limpar filtros Janela de atendimento Grade de atendimento Capacidade Transporta…" at bounding box center [612, 293] width 1225 height 586
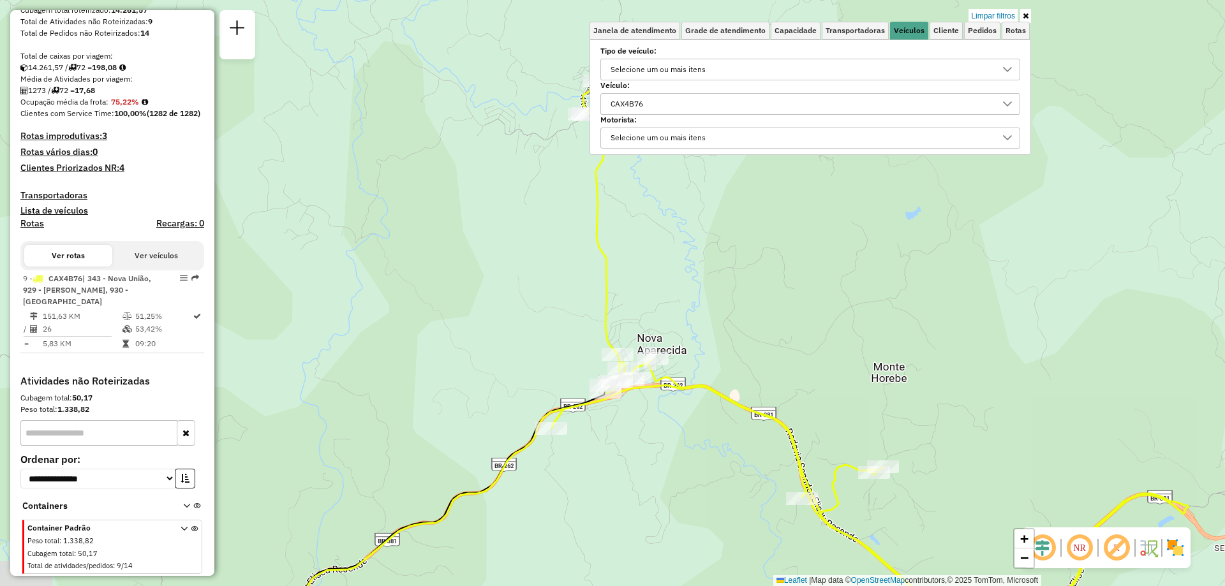
drag, startPoint x: 548, startPoint y: 436, endPoint x: 654, endPoint y: 483, distance: 116.5
click at [654, 483] on div "Limpar filtros Janela de atendimento Grade de atendimento Capacidade Transporta…" at bounding box center [612, 293] width 1225 height 586
